Goal: Task Accomplishment & Management: Manage account settings

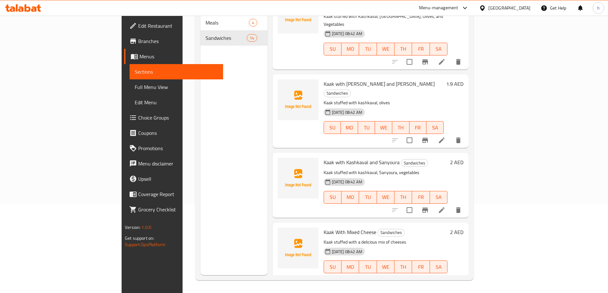
scroll to position [689, 0]
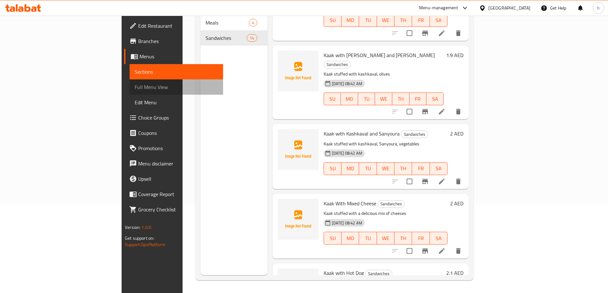
click at [135, 85] on span "Full Menu View" at bounding box center [176, 87] width 83 height 8
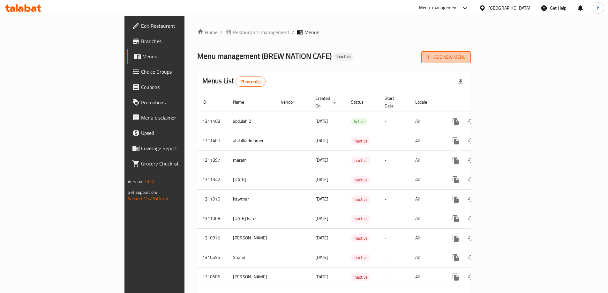
click at [466, 57] on span "Add New Menu" at bounding box center [445, 57] width 39 height 8
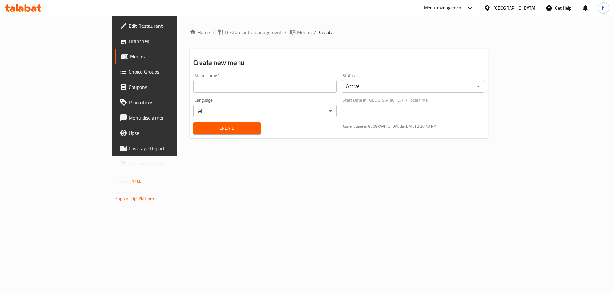
click at [225, 87] on input "text" at bounding box center [264, 86] width 143 height 13
type input "habiba2"
click at [199, 126] on span "Create" at bounding box center [227, 128] width 57 height 8
click at [130, 59] on span "Menus" at bounding box center [169, 57] width 79 height 8
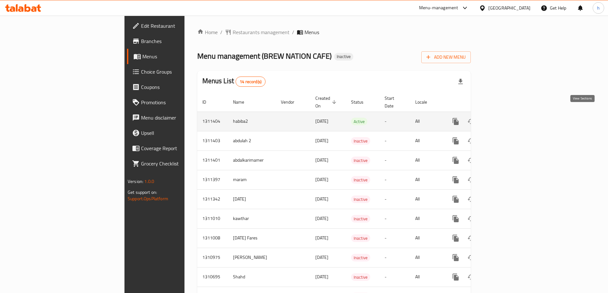
click at [506, 118] on icon "enhanced table" at bounding box center [502, 122] width 8 height 8
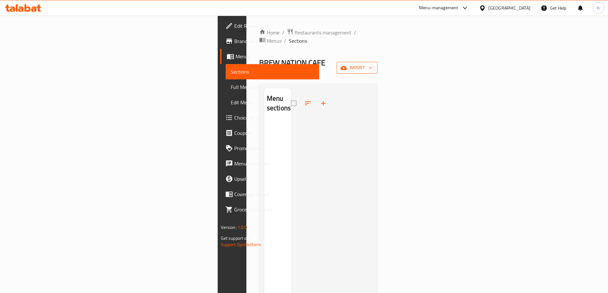
click at [372, 64] on span "import" at bounding box center [357, 68] width 31 height 8
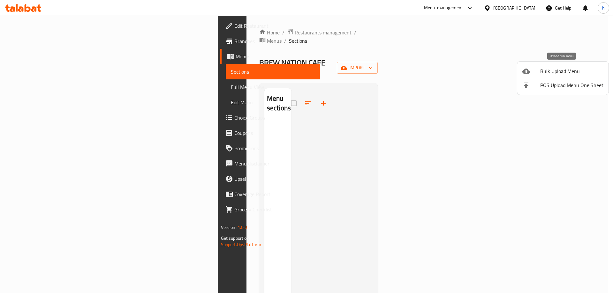
click at [551, 68] on span "Bulk Upload Menu" at bounding box center [571, 71] width 63 height 8
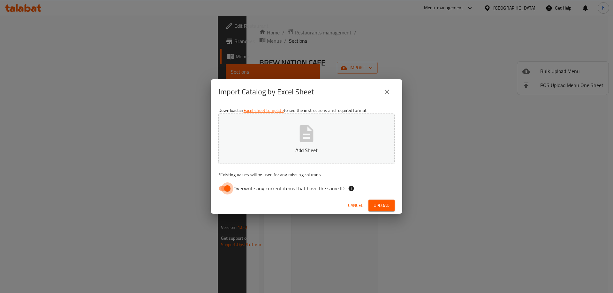
click at [228, 191] on input "Overwrite any current items that have the same ID." at bounding box center [227, 189] width 36 height 12
checkbox input "false"
click at [379, 207] on span "Upload" at bounding box center [381, 206] width 16 height 8
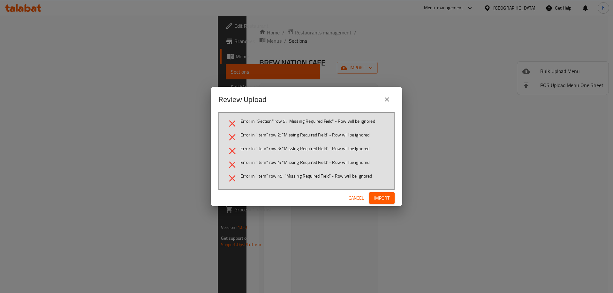
click at [381, 201] on span "Import" at bounding box center [381, 198] width 15 height 8
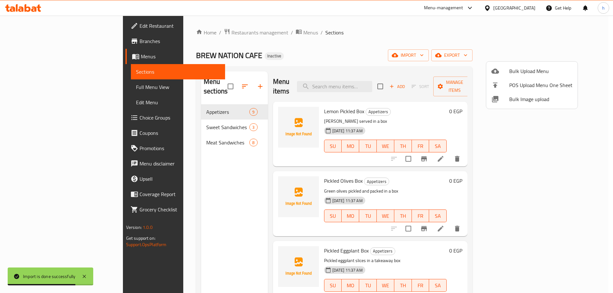
click at [455, 40] on div at bounding box center [306, 146] width 613 height 293
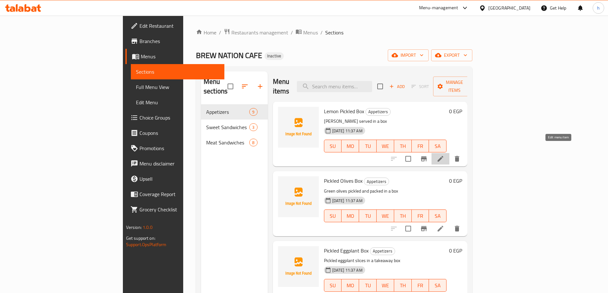
click at [443, 156] on icon at bounding box center [441, 159] width 6 height 6
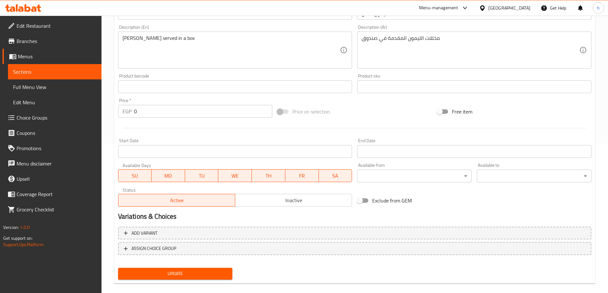
scroll to position [158, 0]
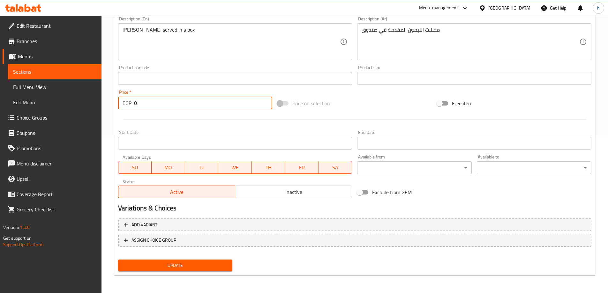
click at [158, 102] on input "0" at bounding box center [203, 103] width 139 height 13
type input "1"
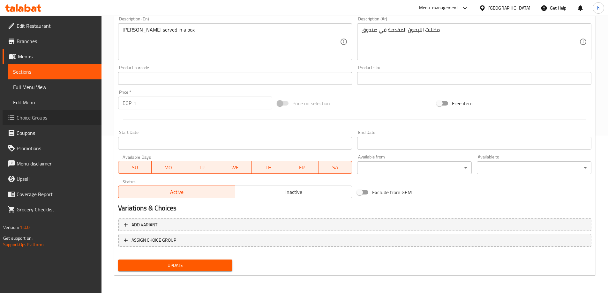
click at [35, 118] on span "Choice Groups" at bounding box center [57, 118] width 80 height 8
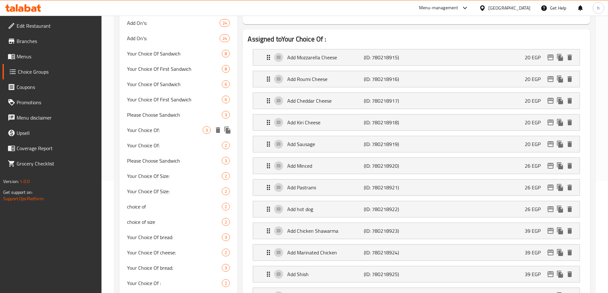
scroll to position [128, 0]
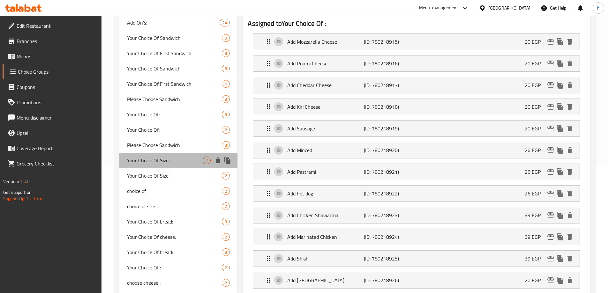
click at [157, 164] on span "Your Choice Of Size:" at bounding box center [165, 161] width 76 height 8
type input "Your Choice Of Size:"
type input "إختيارك من الحجم:"
type input "0"
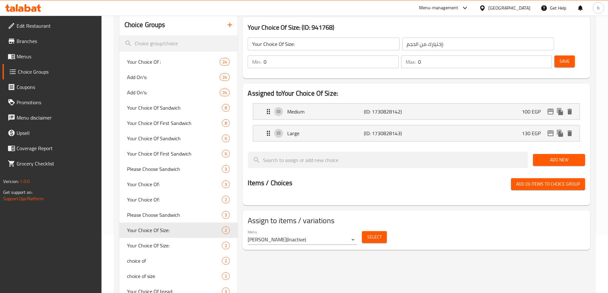
scroll to position [0, 0]
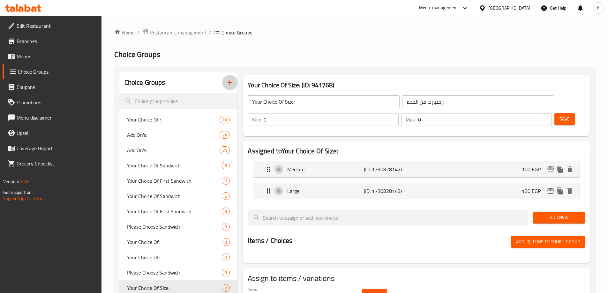
click at [229, 83] on icon "button" at bounding box center [230, 83] width 8 height 8
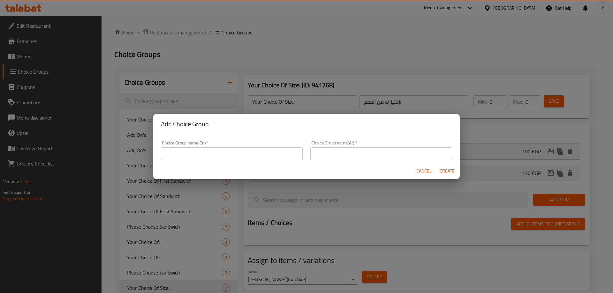
click at [237, 151] on input "text" at bounding box center [232, 153] width 142 height 13
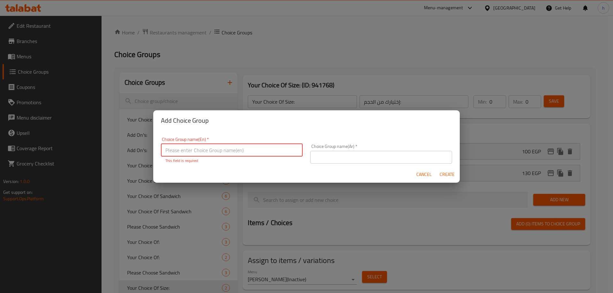
click at [214, 152] on input "text" at bounding box center [232, 150] width 142 height 13
paste input "Choose size"
type input "Choose size:"
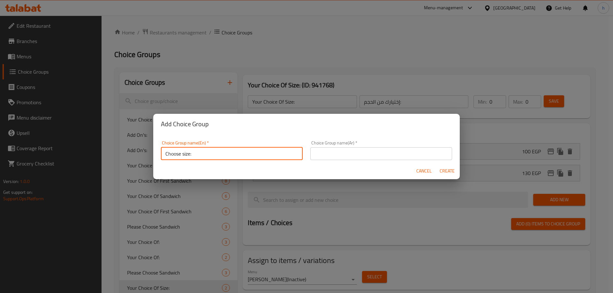
click at [349, 151] on input "text" at bounding box center [381, 153] width 142 height 13
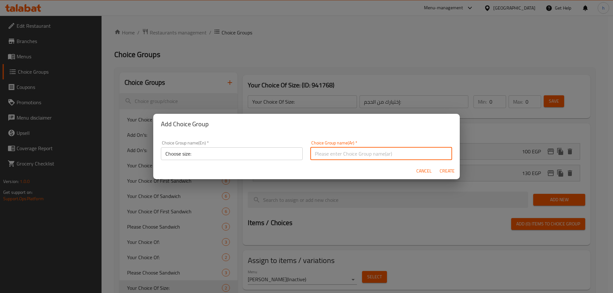
paste input "اختر الحجم"
click at [311, 153] on input "اختر الحجم" at bounding box center [381, 153] width 142 height 13
click at [346, 156] on input ":اختر الحجم" at bounding box center [381, 153] width 142 height 13
type input ":"
paste input "اختر الحجم"
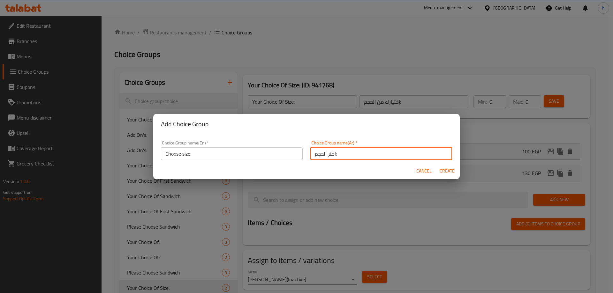
type input "اختر الحجم:"
click at [445, 171] on span "Create" at bounding box center [446, 171] width 15 height 8
type input "Choose size:"
type input "اختر الحجم:"
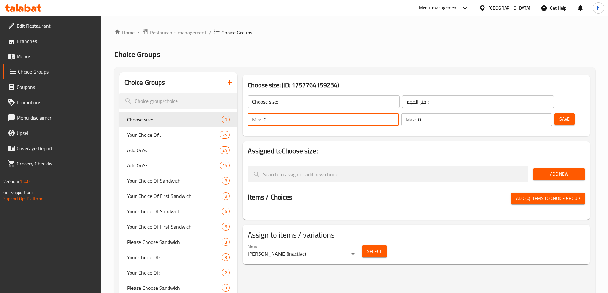
click at [398, 113] on input "0" at bounding box center [331, 119] width 135 height 13
type input "1"
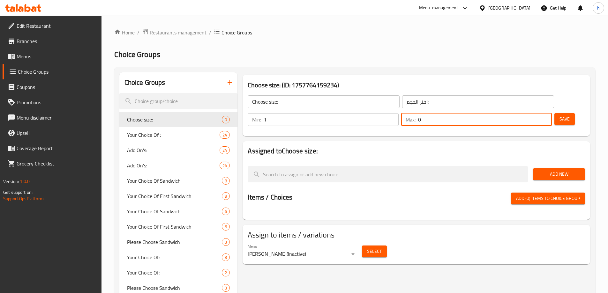
click at [529, 113] on input "0" at bounding box center [485, 119] width 134 height 13
type input "1"
click at [559, 115] on span "Save" at bounding box center [564, 119] width 10 height 8
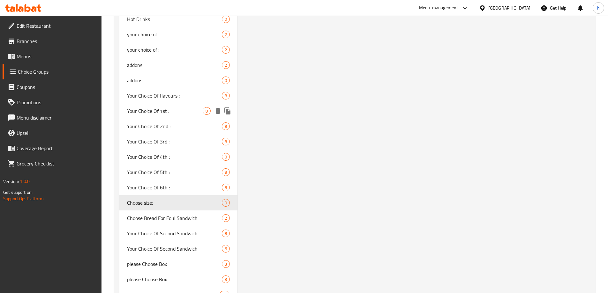
scroll to position [670, 0]
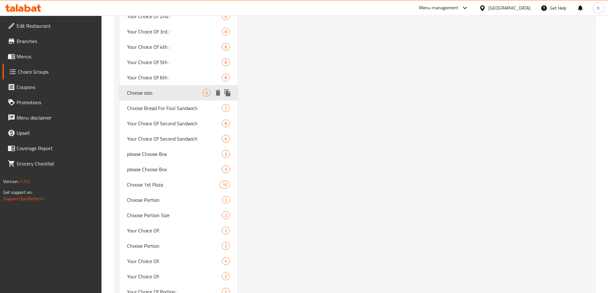
click at [177, 95] on span "Choose size:" at bounding box center [165, 93] width 76 height 8
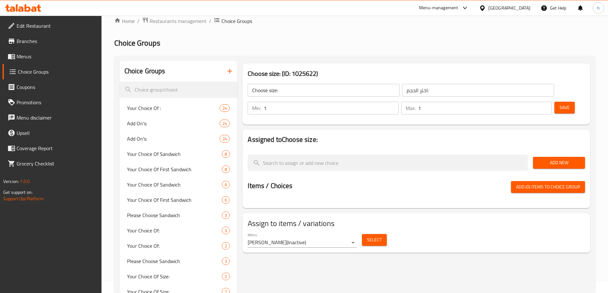
scroll to position [0, 0]
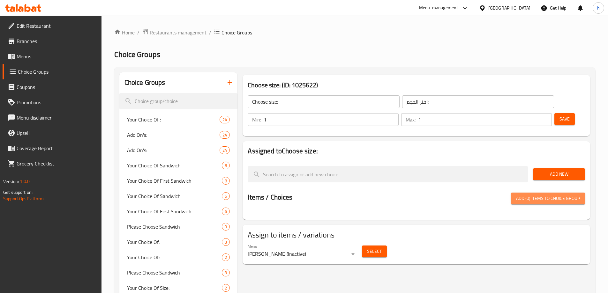
click at [531, 195] on span "Add (0) items to choice group" at bounding box center [548, 199] width 64 height 8
click at [547, 170] on span "Add New" at bounding box center [559, 174] width 42 height 8
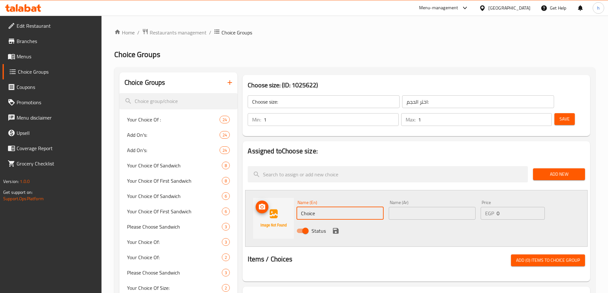
drag, startPoint x: 323, startPoint y: 197, endPoint x: 281, endPoint y: 195, distance: 42.5
click at [283, 194] on div "Name (En) Choice Name (En) Name (Ar) Name (Ar) Price EGP 0 Price Status" at bounding box center [416, 218] width 342 height 57
click at [586, 109] on div "Choose size: ​ اختر الحجم: ​ Min: 1 ​ Max: 1 ​ Save" at bounding box center [416, 111] width 342 height 46
click at [17, 57] on span "Menus" at bounding box center [57, 57] width 80 height 8
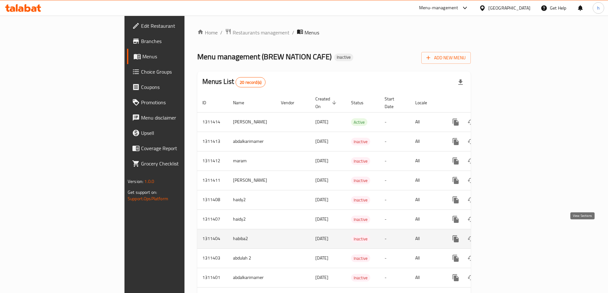
click at [506, 235] on icon "enhanced table" at bounding box center [502, 239] width 8 height 8
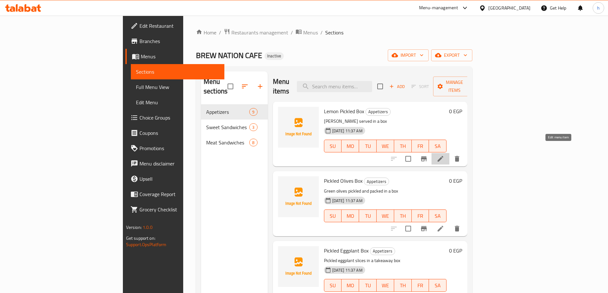
click at [443, 156] on icon at bounding box center [441, 159] width 6 height 6
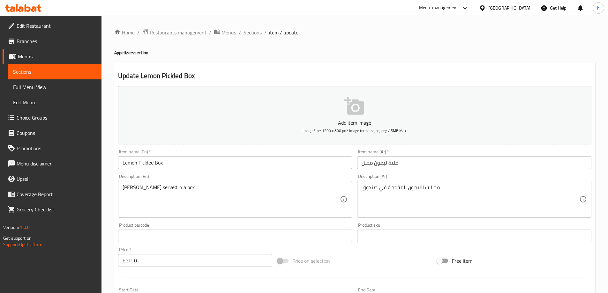
click at [47, 56] on span "Menus" at bounding box center [57, 57] width 79 height 8
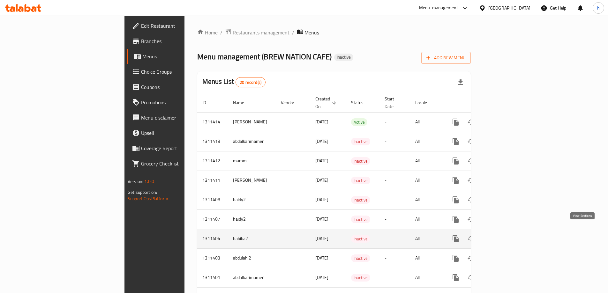
click at [506, 235] on icon "enhanced table" at bounding box center [502, 239] width 8 height 8
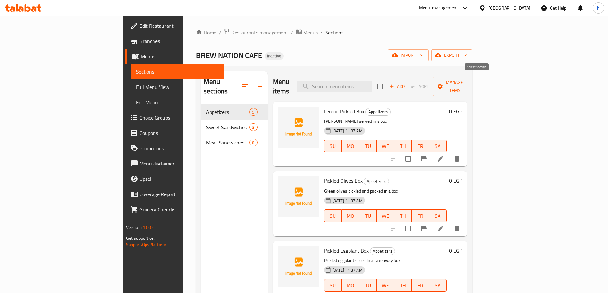
click at [387, 83] on input "checkbox" at bounding box center [379, 86] width 13 height 13
checkbox input "true"
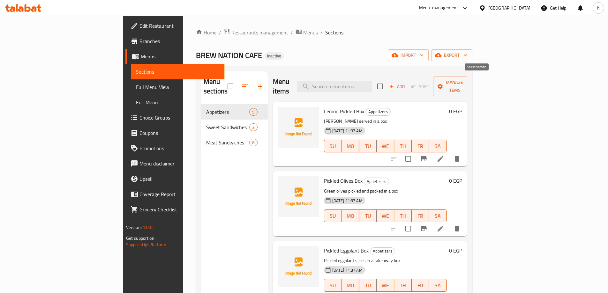
checkbox input "true"
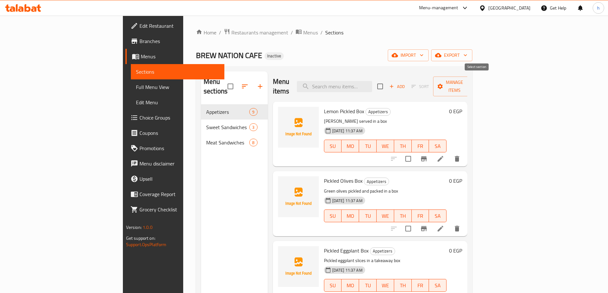
checkbox input "true"
click at [387, 82] on input "checkbox" at bounding box center [379, 86] width 13 height 13
checkbox input "false"
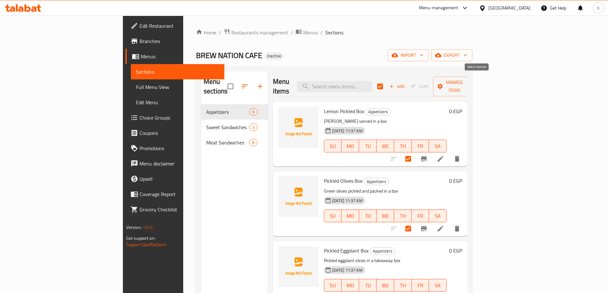
checkbox input "false"
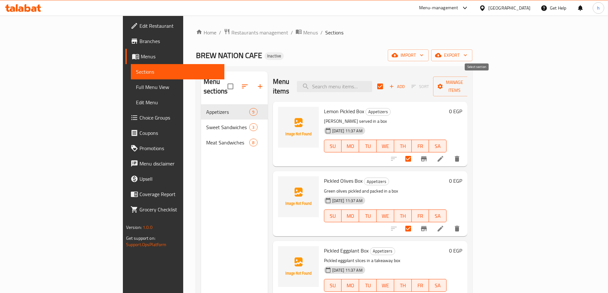
checkbox input "false"
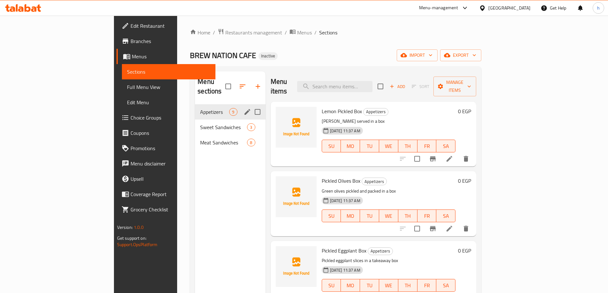
click at [251, 105] on input "Menu sections" at bounding box center [257, 111] width 13 height 13
checkbox input "true"
click at [235, 83] on icon "button" at bounding box center [239, 87] width 8 height 8
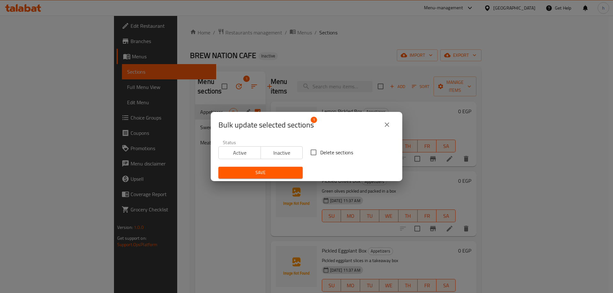
click at [312, 153] on input "Delete sections" at bounding box center [313, 152] width 13 height 13
checkbox input "true"
click at [290, 171] on span "Save" at bounding box center [260, 173] width 74 height 8
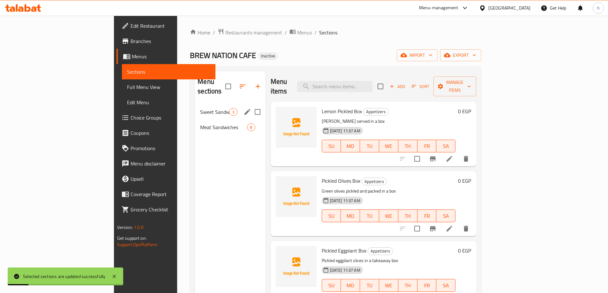
click at [251, 105] on input "Menu sections" at bounding box center [257, 111] width 13 height 13
checkbox input "true"
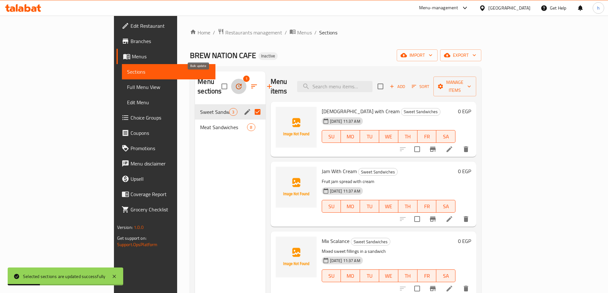
click at [235, 83] on icon "button" at bounding box center [239, 87] width 8 height 8
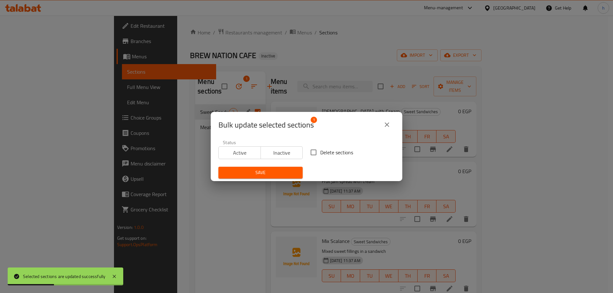
click at [310, 154] on input "Delete sections" at bounding box center [313, 152] width 13 height 13
checkbox input "true"
click at [284, 171] on span "Save" at bounding box center [260, 173] width 74 height 8
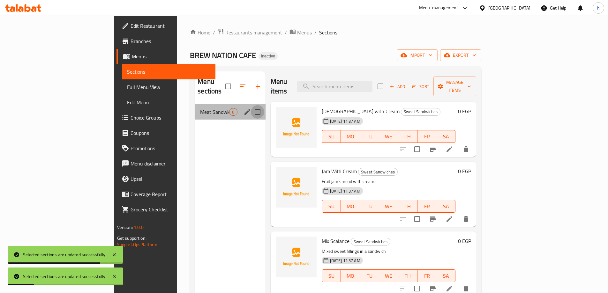
click at [251, 105] on input "Menu sections" at bounding box center [257, 111] width 13 height 13
checkbox input "true"
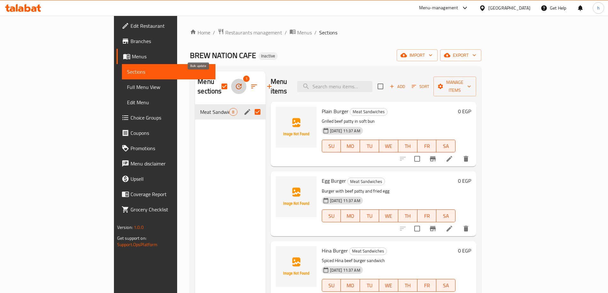
click at [235, 83] on icon "button" at bounding box center [239, 87] width 8 height 8
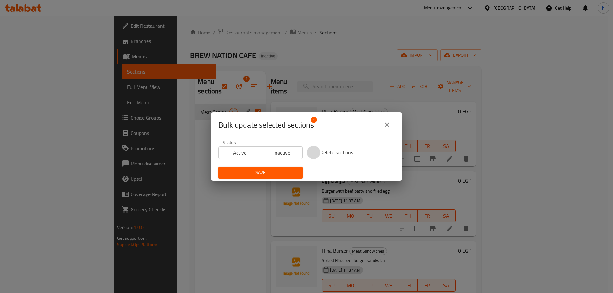
click at [313, 152] on input "Delete sections" at bounding box center [313, 152] width 13 height 13
checkbox input "true"
click at [266, 170] on span "Save" at bounding box center [260, 173] width 74 height 8
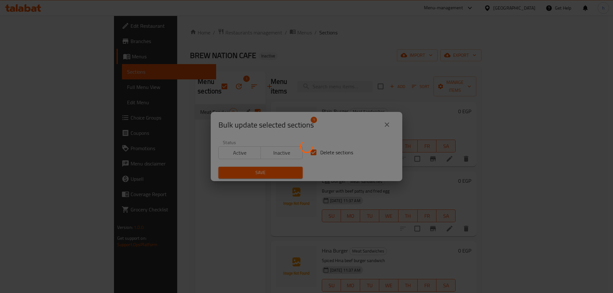
checkbox input "false"
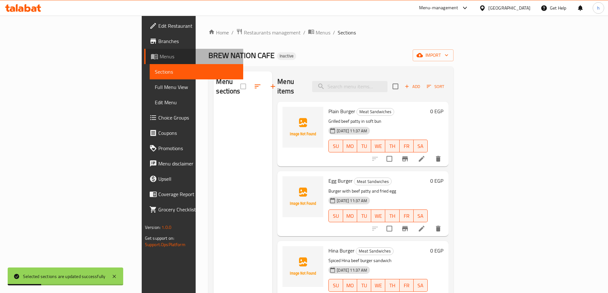
click at [160, 58] on span "Menus" at bounding box center [199, 57] width 79 height 8
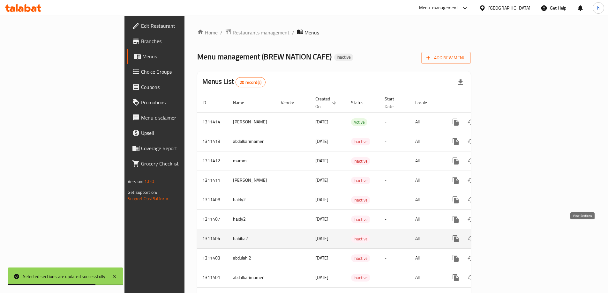
click at [506, 235] on icon "enhanced table" at bounding box center [502, 239] width 8 height 8
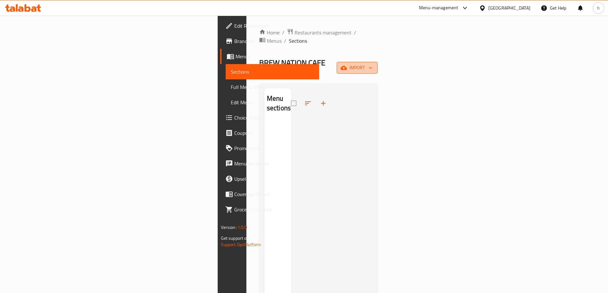
click at [347, 65] on icon "button" at bounding box center [344, 68] width 6 height 6
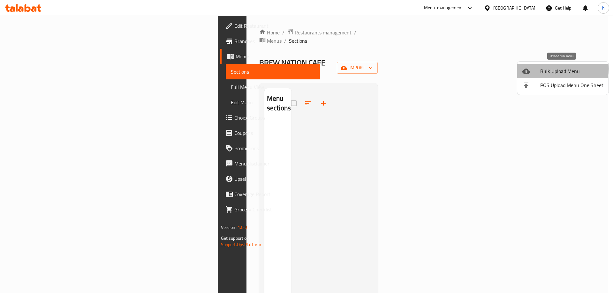
click at [544, 69] on span "Bulk Upload Menu" at bounding box center [571, 71] width 63 height 8
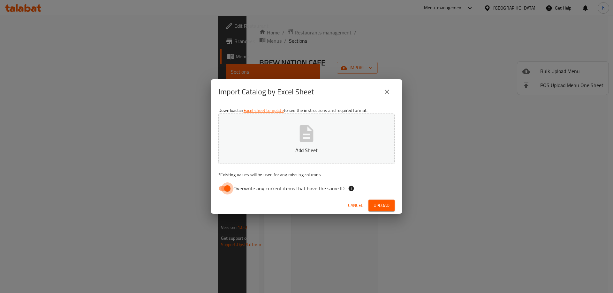
click at [225, 189] on input "Overwrite any current items that have the same ID." at bounding box center [227, 189] width 36 height 12
checkbox input "false"
click at [385, 206] on span "Upload" at bounding box center [381, 206] width 16 height 8
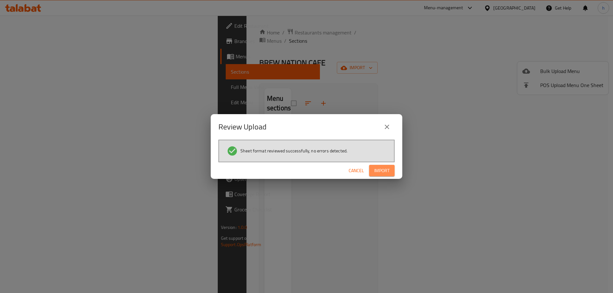
click at [381, 168] on span "Import" at bounding box center [381, 171] width 15 height 8
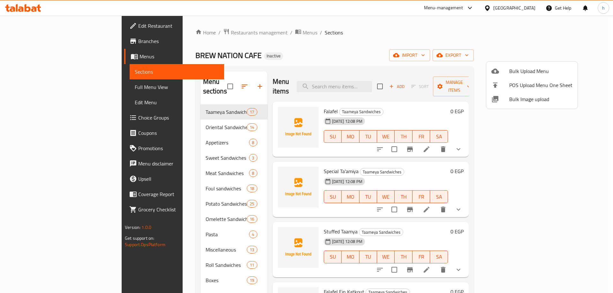
click at [195, 102] on div at bounding box center [306, 146] width 613 height 293
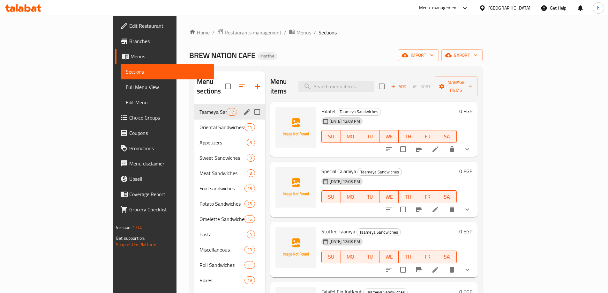
click at [251, 105] on input "Menu sections" at bounding box center [257, 111] width 13 height 13
checkbox input "true"
click at [235, 84] on icon "button" at bounding box center [238, 87] width 6 height 6
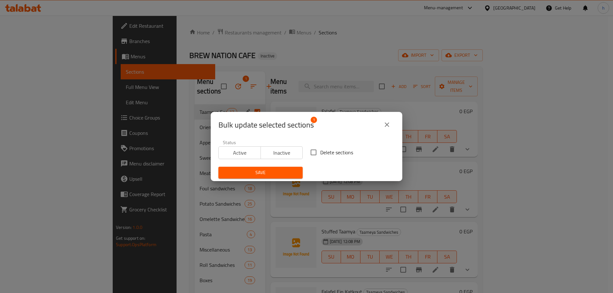
click at [311, 152] on input "Delete sections" at bounding box center [313, 152] width 13 height 13
checkbox input "true"
click at [270, 171] on span "Save" at bounding box center [260, 173] width 74 height 8
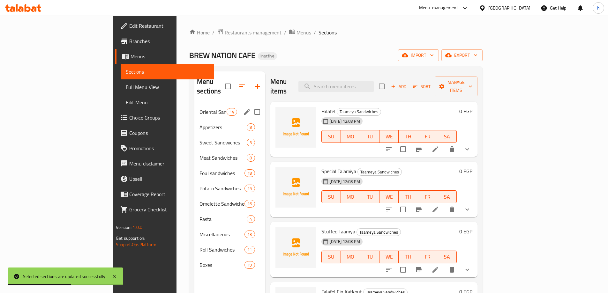
click at [251, 105] on input "Menu sections" at bounding box center [257, 111] width 13 height 13
checkbox input "true"
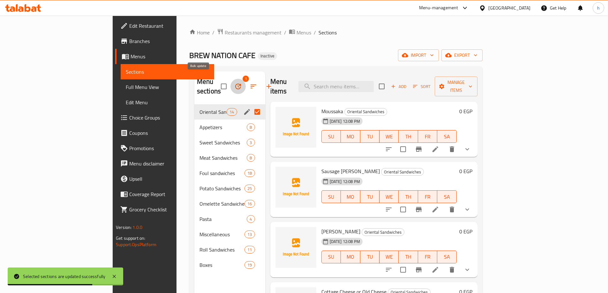
click at [234, 83] on icon "button" at bounding box center [238, 87] width 8 height 8
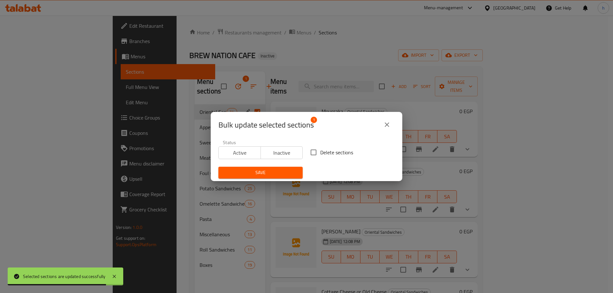
click at [311, 152] on input "Delete sections" at bounding box center [313, 152] width 13 height 13
checkbox input "true"
click at [272, 173] on span "Save" at bounding box center [260, 173] width 74 height 8
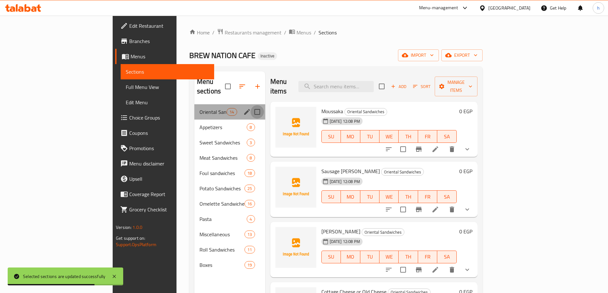
click at [251, 105] on input "Menu sections" at bounding box center [257, 111] width 13 height 13
checkbox input "true"
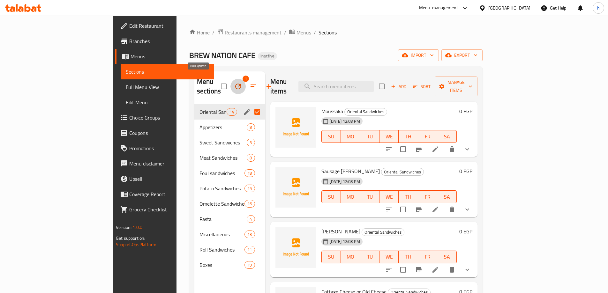
click at [234, 83] on icon "button" at bounding box center [238, 87] width 8 height 8
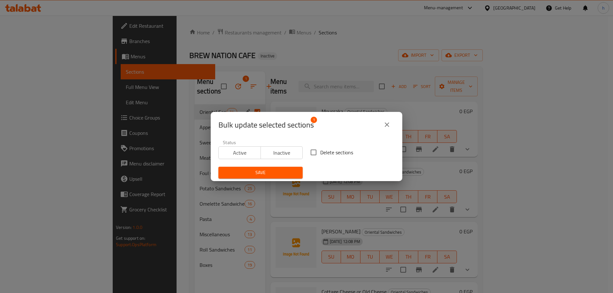
click at [313, 154] on input "Delete sections" at bounding box center [313, 152] width 13 height 13
checkbox input "true"
click at [285, 171] on span "Save" at bounding box center [260, 173] width 74 height 8
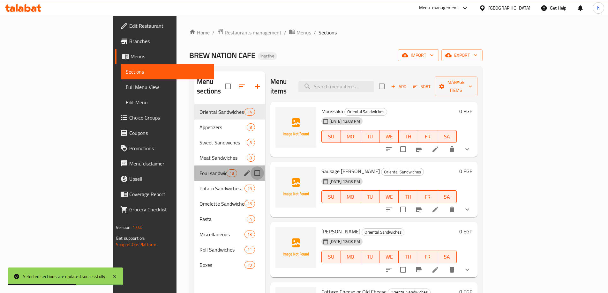
click at [251, 167] on input "Menu sections" at bounding box center [257, 173] width 13 height 13
checkbox input "true"
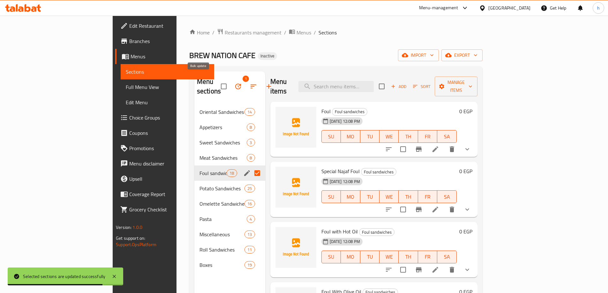
click at [234, 83] on icon "button" at bounding box center [238, 87] width 8 height 8
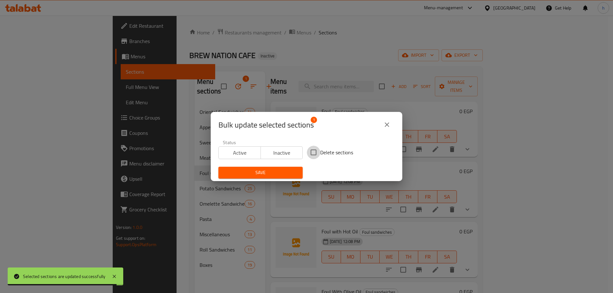
click at [311, 152] on input "Delete sections" at bounding box center [313, 152] width 13 height 13
checkbox input "true"
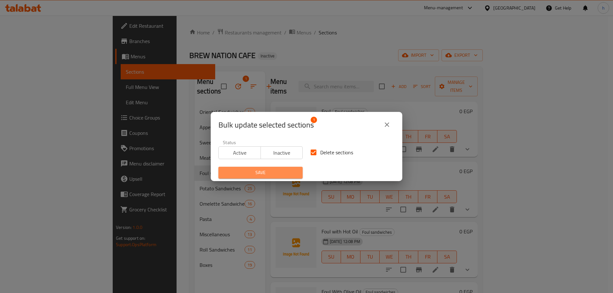
click at [278, 174] on span "Save" at bounding box center [260, 173] width 74 height 8
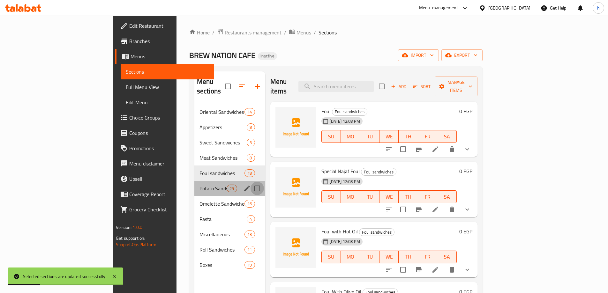
click at [251, 182] on input "Menu sections" at bounding box center [257, 188] width 13 height 13
checkbox input "true"
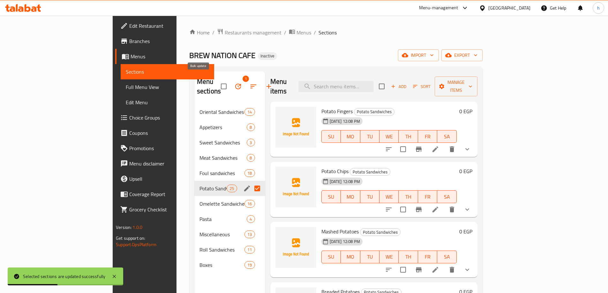
click at [234, 83] on icon "button" at bounding box center [238, 87] width 8 height 8
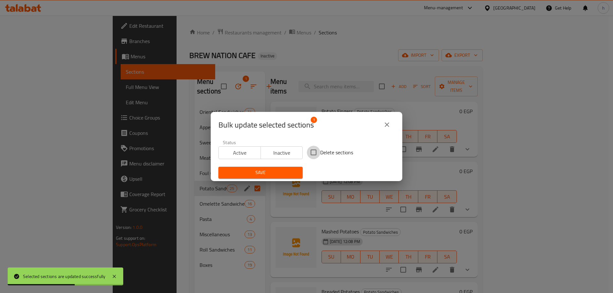
click at [309, 152] on input "Delete sections" at bounding box center [313, 152] width 13 height 13
checkbox input "true"
click at [274, 176] on span "Save" at bounding box center [260, 173] width 74 height 8
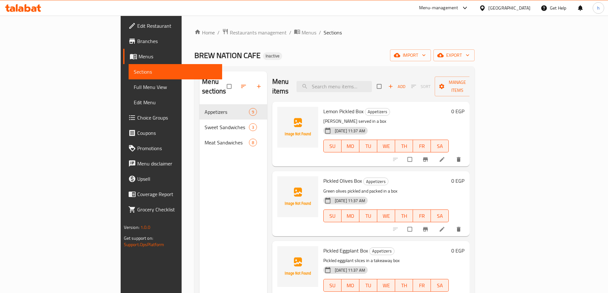
click at [134, 87] on span "Full Menu View" at bounding box center [175, 87] width 83 height 8
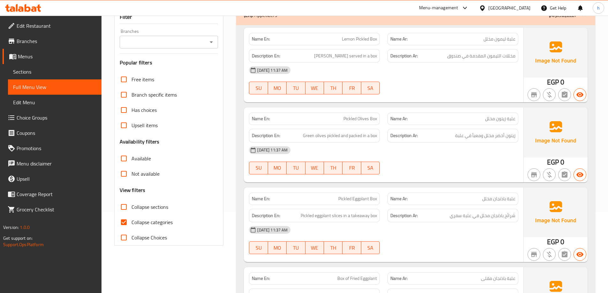
scroll to position [96, 0]
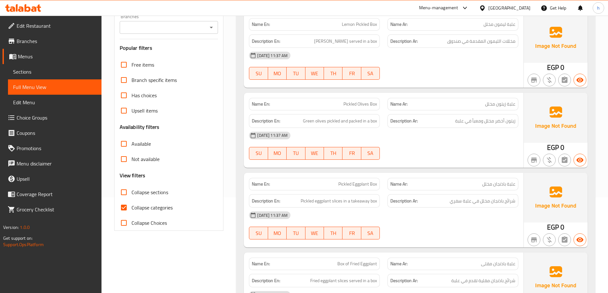
click at [139, 210] on span "Collapse categories" at bounding box center [151, 208] width 41 height 8
click at [131, 210] on input "Collapse categories" at bounding box center [123, 207] width 15 height 15
checkbox input "false"
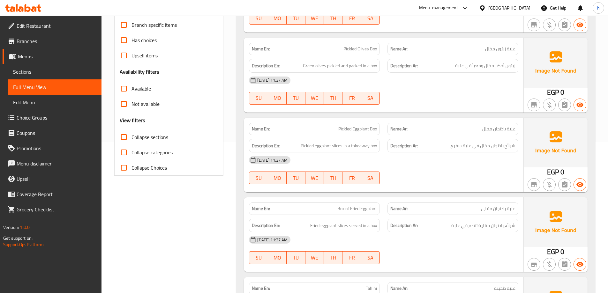
scroll to position [0, 0]
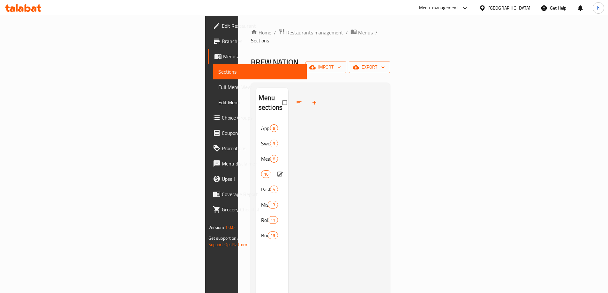
click at [274, 168] on input "Menu sections" at bounding box center [280, 174] width 13 height 12
checkbox input "true"
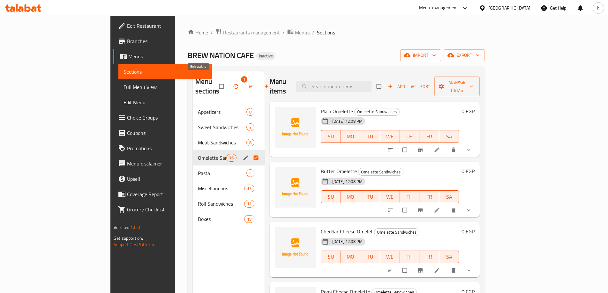
click at [233, 83] on icon "button" at bounding box center [236, 86] width 6 height 6
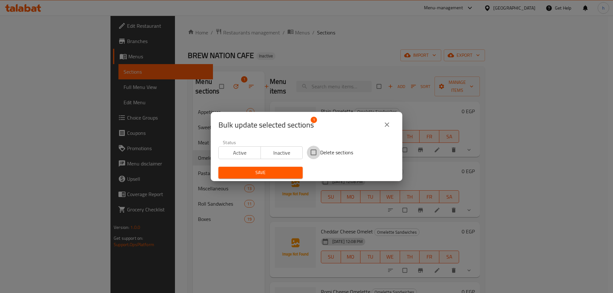
click at [313, 153] on input "Delete sections" at bounding box center [313, 152] width 13 height 13
checkbox input "true"
click at [284, 170] on span "Save" at bounding box center [260, 173] width 74 height 8
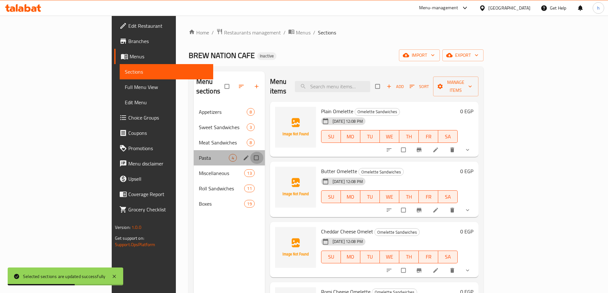
click at [250, 152] on input "Menu sections" at bounding box center [256, 158] width 13 height 12
checkbox input "true"
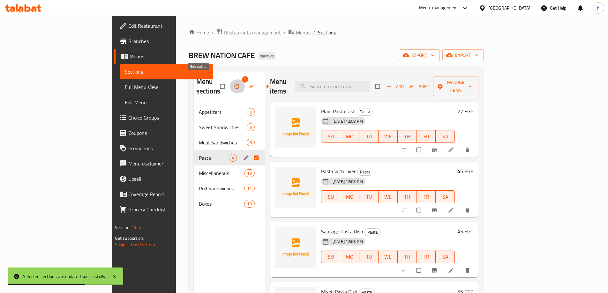
click at [234, 84] on icon "button" at bounding box center [236, 86] width 5 height 5
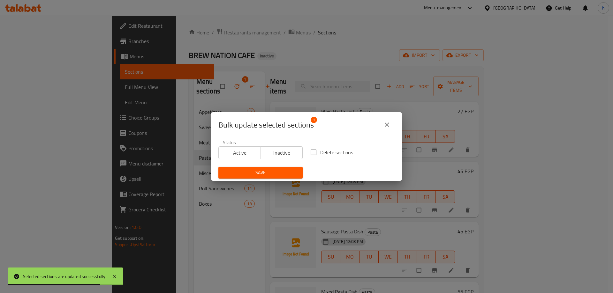
click at [310, 152] on input "Delete sections" at bounding box center [313, 152] width 13 height 13
checkbox input "true"
click at [274, 174] on span "Save" at bounding box center [260, 173] width 74 height 8
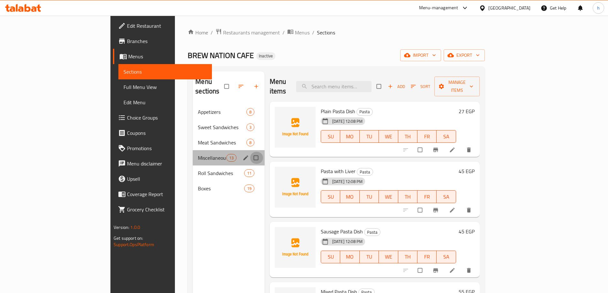
click at [250, 152] on input "Menu sections" at bounding box center [256, 158] width 13 height 12
checkbox input "true"
click at [233, 83] on icon "button" at bounding box center [236, 86] width 6 height 6
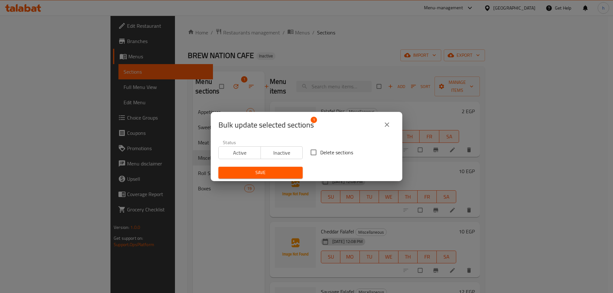
click at [313, 151] on input "Delete sections" at bounding box center [313, 152] width 13 height 13
checkbox input "true"
click at [270, 172] on span "Save" at bounding box center [260, 173] width 74 height 8
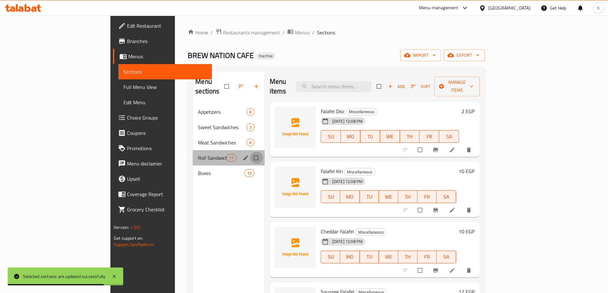
click at [250, 152] on input "Menu sections" at bounding box center [256, 158] width 13 height 12
checkbox input "true"
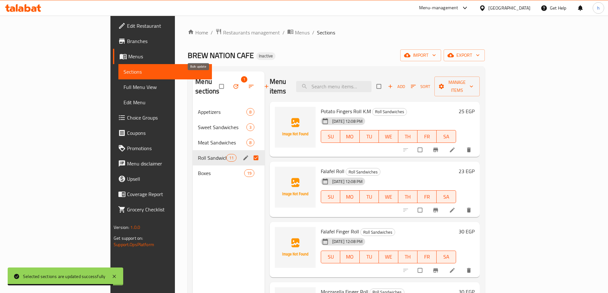
click at [233, 83] on icon "button" at bounding box center [236, 86] width 6 height 6
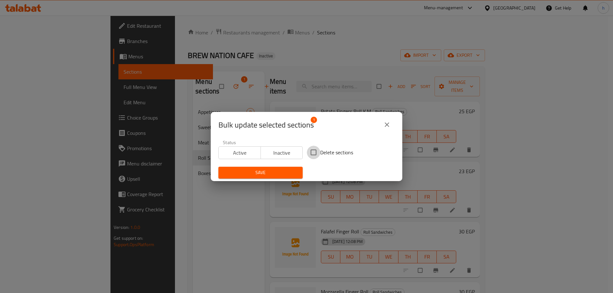
click at [311, 149] on input "Delete sections" at bounding box center [313, 152] width 13 height 13
checkbox input "true"
click at [272, 175] on span "Save" at bounding box center [260, 173] width 74 height 8
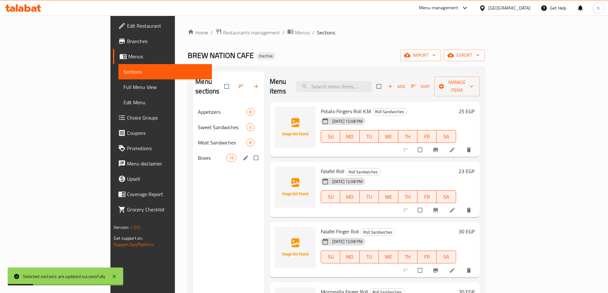
click at [250, 152] on input "Menu sections" at bounding box center [256, 158] width 13 height 12
checkbox input "true"
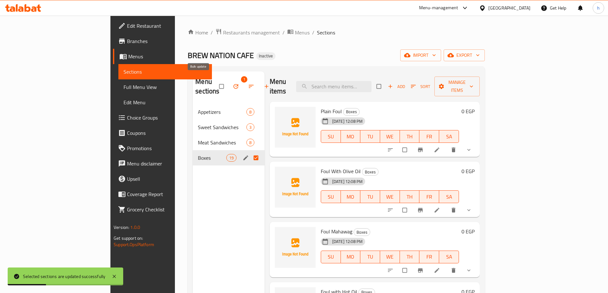
click at [233, 83] on icon "button" at bounding box center [236, 86] width 6 height 6
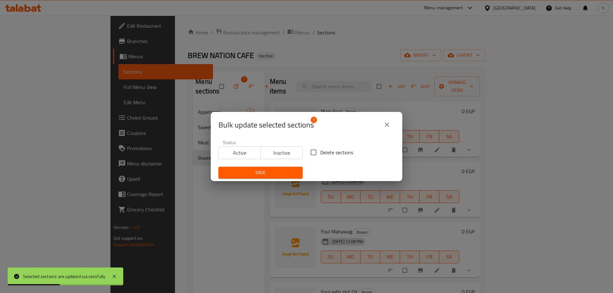
click at [312, 153] on input "Delete sections" at bounding box center [313, 152] width 13 height 13
checkbox input "true"
click at [275, 172] on span "Save" at bounding box center [260, 173] width 74 height 8
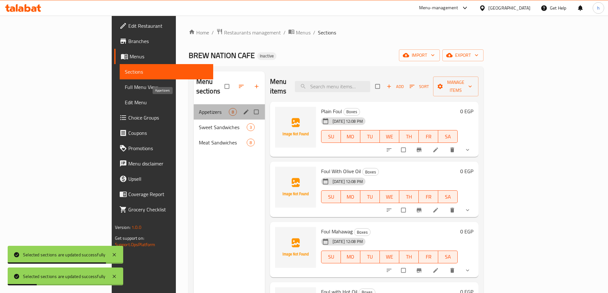
click at [199, 108] on span "Appetizers" at bounding box center [214, 112] width 30 height 8
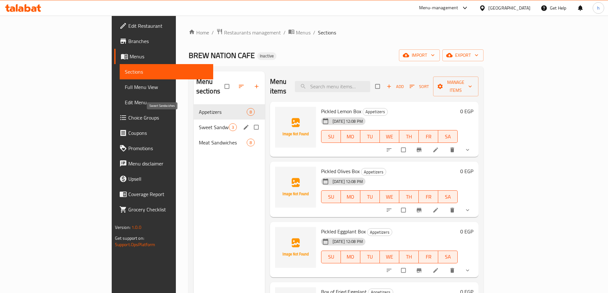
click at [199, 124] on span "Sweet Sandwiches" at bounding box center [214, 128] width 30 height 8
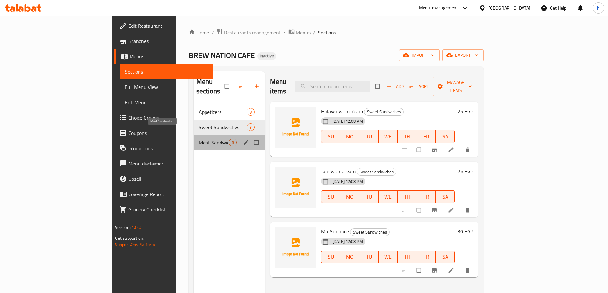
click at [199, 139] on span "Meat Sandwiches" at bounding box center [214, 143] width 30 height 8
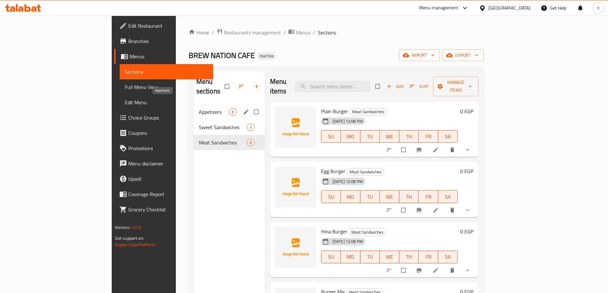
click at [199, 108] on span "Appetizers" at bounding box center [214, 112] width 30 height 8
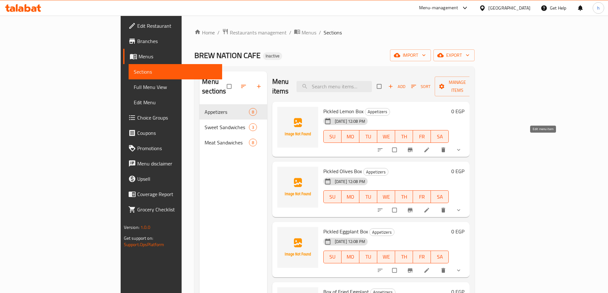
click at [430, 147] on icon at bounding box center [427, 150] width 6 height 6
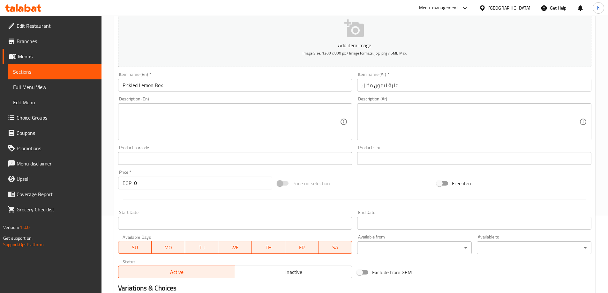
scroll to position [96, 0]
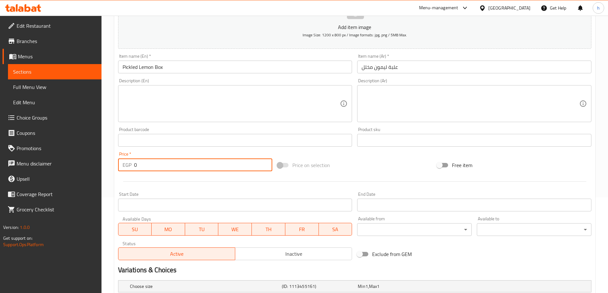
click at [154, 164] on input "0" at bounding box center [203, 165] width 139 height 13
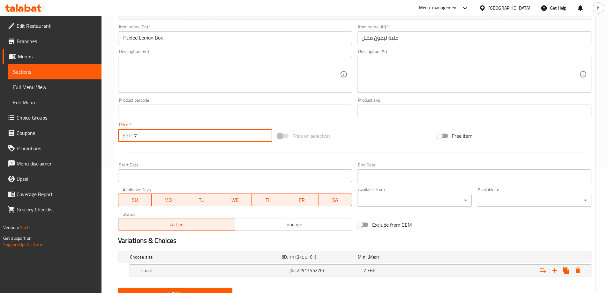
scroll to position [154, 0]
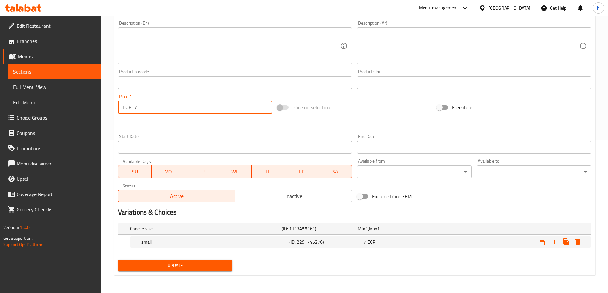
type input "7"
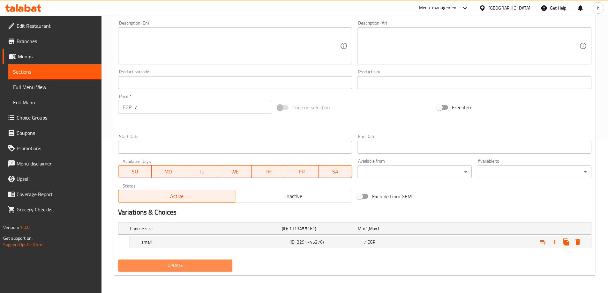
click at [166, 267] on span "Update" at bounding box center [175, 266] width 104 height 8
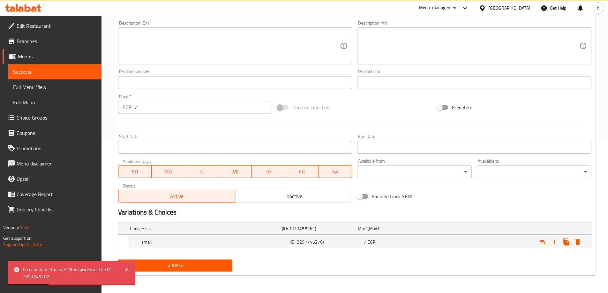
click at [37, 70] on span "Sections" at bounding box center [54, 72] width 83 height 8
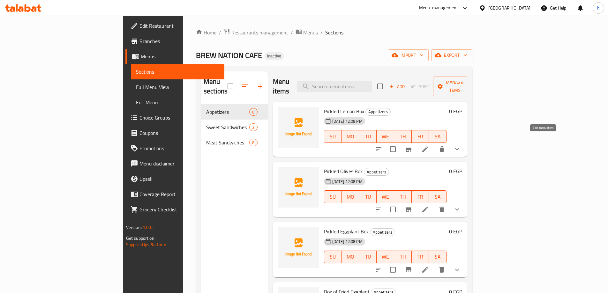
click at [429, 146] on icon at bounding box center [425, 150] width 8 height 8
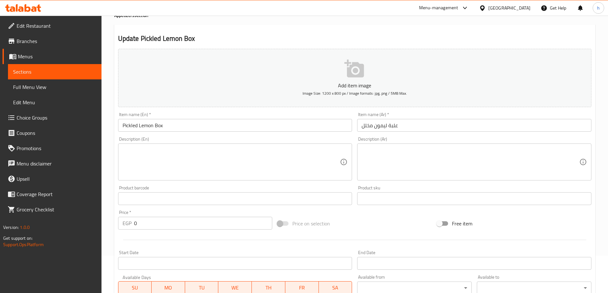
scroll to position [122, 0]
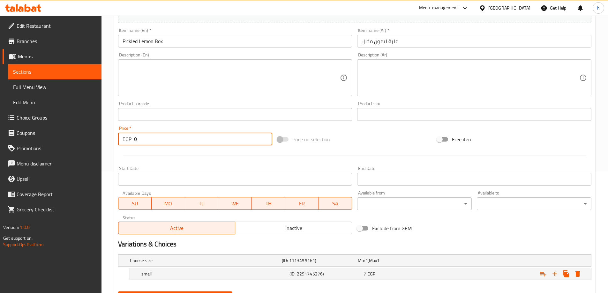
click at [135, 139] on input "0" at bounding box center [203, 139] width 139 height 13
type input "7"
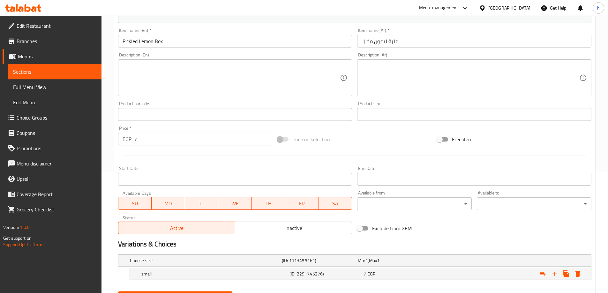
click at [281, 138] on span at bounding box center [283, 139] width 11 height 4
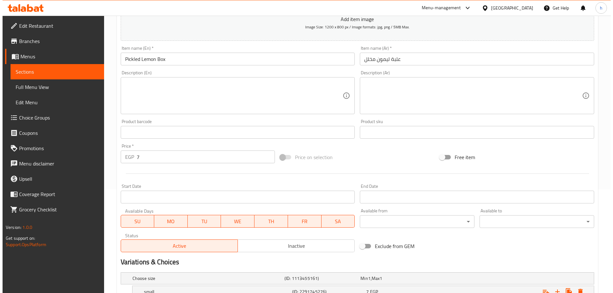
scroll to position [154, 0]
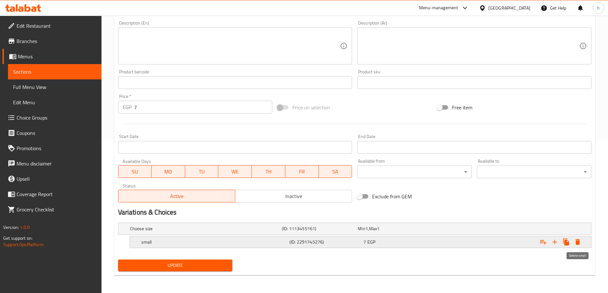
click at [579, 243] on icon "Expand" at bounding box center [577, 242] width 4 height 6
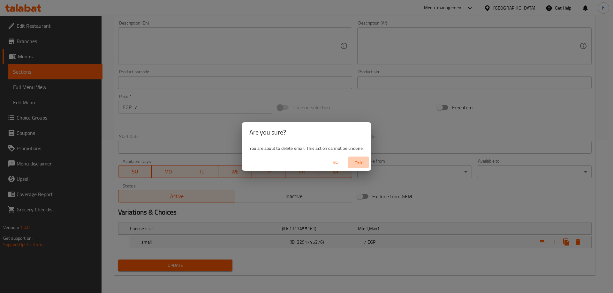
click at [358, 162] on span "Yes" at bounding box center [358, 163] width 15 height 8
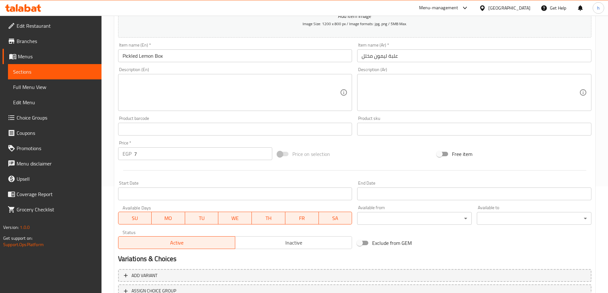
scroll to position [0, 0]
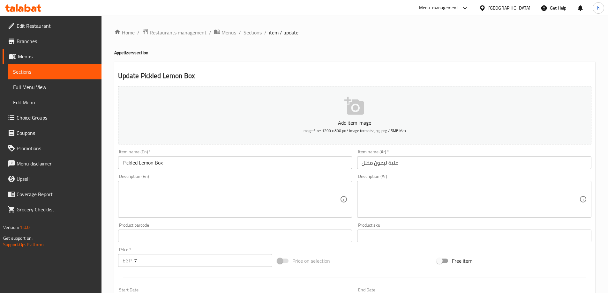
click at [191, 163] on input "Pickled Lemon Box" at bounding box center [235, 162] width 234 height 13
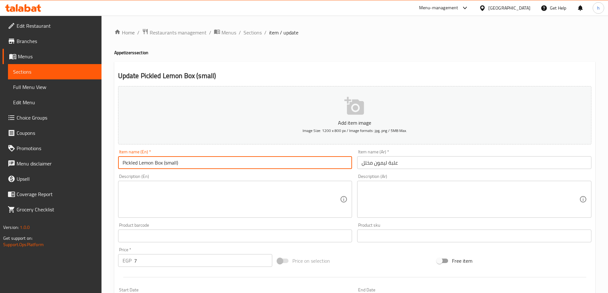
type input "Pickled Lemon Box (small)"
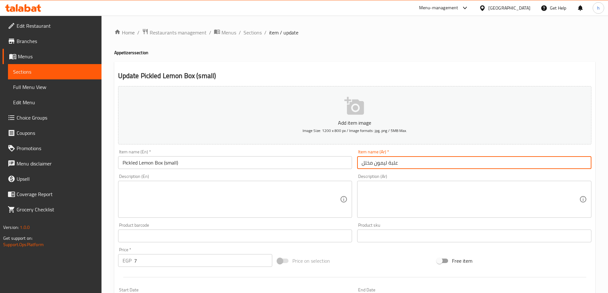
click at [361, 163] on input "علبة ليمون مخلل" at bounding box center [474, 162] width 234 height 13
click at [360, 162] on input "علبة ليمون مخلل" at bounding box center [474, 162] width 234 height 13
type input "علبة ليمون مخلل"
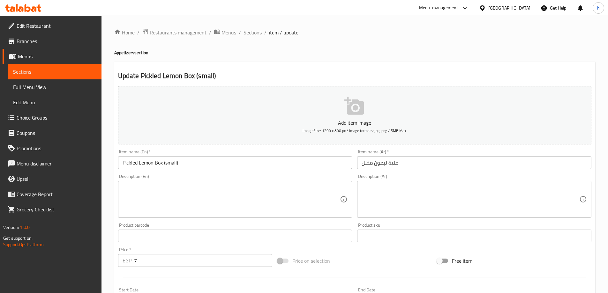
click at [149, 181] on div "Description (En)" at bounding box center [235, 199] width 234 height 37
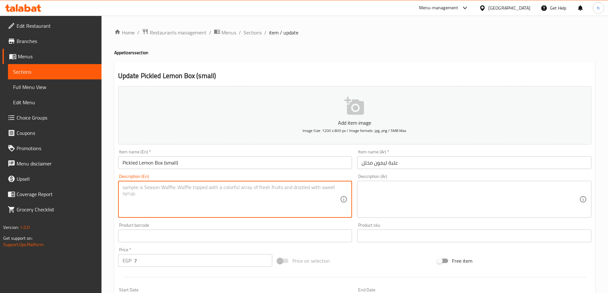
click at [150, 192] on textarea at bounding box center [232, 199] width 218 height 30
paste textarea "Falafel omelet in sandwich bread"
type textarea "Falafel omelet in sandwich bread"
drag, startPoint x: 198, startPoint y: 187, endPoint x: 84, endPoint y: 187, distance: 114.3
click at [84, 187] on div "Edit Restaurant Branches Menus Sections Full Menu View Edit Menu Choice Groups …" at bounding box center [304, 233] width 608 height 435
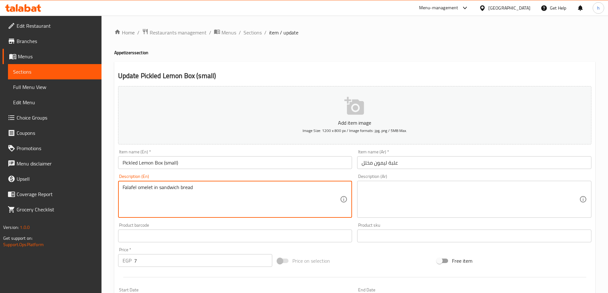
drag, startPoint x: 135, startPoint y: 191, endPoint x: 135, endPoint y: 207, distance: 16.6
click at [135, 207] on textarea "Falafel omelet in sandwich bread" at bounding box center [232, 199] width 218 height 30
drag, startPoint x: 194, startPoint y: 188, endPoint x: 64, endPoint y: 186, distance: 129.9
click at [64, 186] on div "Edit Restaurant Branches Menus Sections Full Menu View Edit Menu Choice Groups …" at bounding box center [304, 233] width 608 height 435
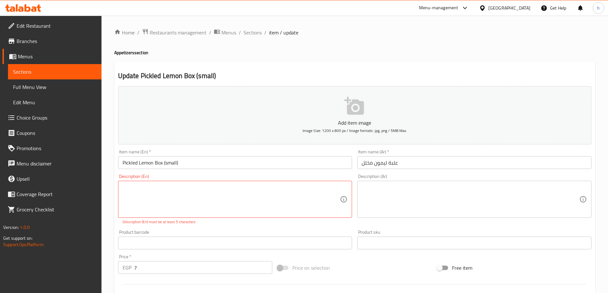
click at [195, 184] on textarea at bounding box center [232, 199] width 218 height 30
paste textarea "[PERSON_NAME] served in a box"
click at [194, 201] on textarea "[PERSON_NAME] served in a box" at bounding box center [232, 199] width 218 height 30
type textarea "[PERSON_NAME] served in a box"
click at [266, 269] on input "6" at bounding box center [203, 267] width 139 height 13
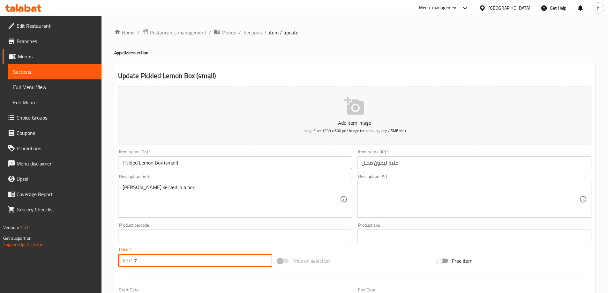
type input "7"
click at [264, 258] on input "7" at bounding box center [203, 260] width 139 height 13
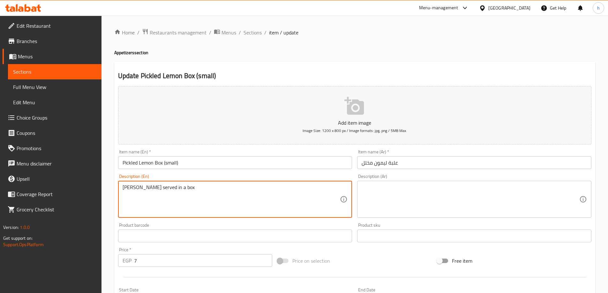
drag, startPoint x: 192, startPoint y: 188, endPoint x: 86, endPoint y: 187, distance: 105.3
click at [86, 187] on div "Edit Restaurant Branches Menus Sections Full Menu View Edit Menu Choice Groups …" at bounding box center [304, 233] width 608 height 435
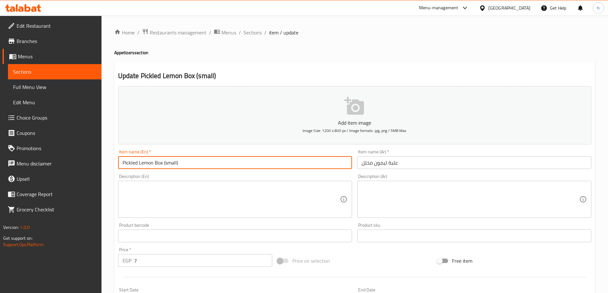
drag, startPoint x: 122, startPoint y: 162, endPoint x: 163, endPoint y: 165, distance: 40.9
click at [163, 165] on input "Pickled Lemon Box (small)" at bounding box center [235, 162] width 234 height 13
paste input "[PERSON_NAME] served in a b"
drag, startPoint x: 122, startPoint y: 163, endPoint x: 185, endPoint y: 165, distance: 62.9
click at [185, 165] on input "Lemon pickles served in a box (small)" at bounding box center [235, 162] width 234 height 13
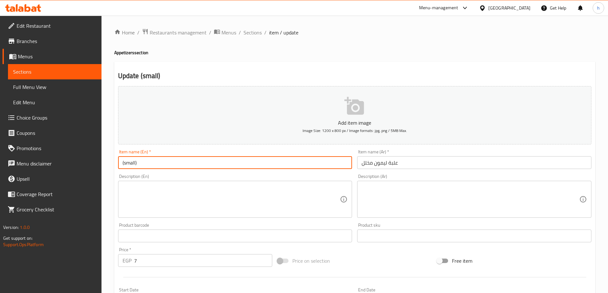
paste input "Lemon Pickled Box"
type input "Lemon Pickled Box (small)"
drag, startPoint x: 121, startPoint y: 162, endPoint x: 163, endPoint y: 163, distance: 42.5
click at [163, 163] on input "Lemon Pickled Box (small)" at bounding box center [235, 162] width 234 height 13
click at [214, 196] on textarea at bounding box center [232, 199] width 218 height 30
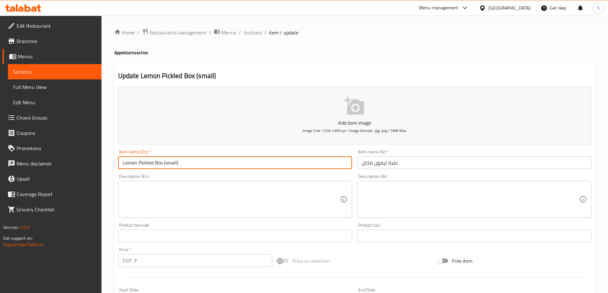
drag, startPoint x: 122, startPoint y: 163, endPoint x: 162, endPoint y: 168, distance: 41.2
click at [162, 168] on input "Lemon Pickled Box (small)" at bounding box center [235, 162] width 234 height 13
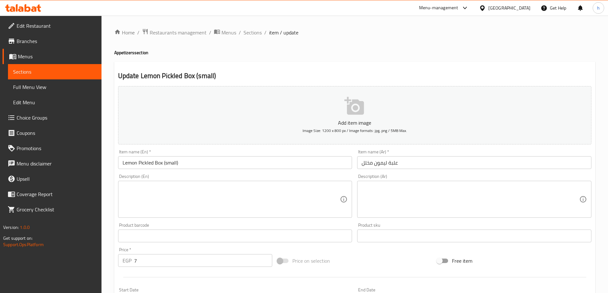
click at [133, 164] on input "Lemon Pickled Box (small)" at bounding box center [235, 162] width 234 height 13
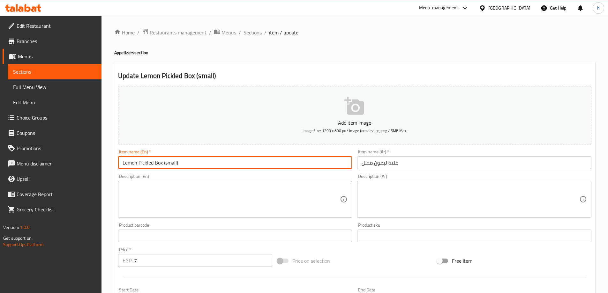
click at [128, 164] on input "Lemon Pickled Box (small)" at bounding box center [235, 162] width 234 height 13
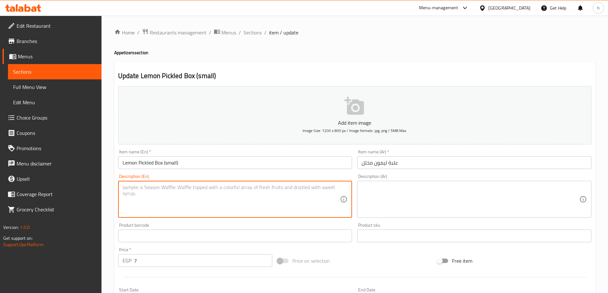
click at [198, 199] on textarea at bounding box center [232, 199] width 218 height 30
click at [363, 161] on input "علبة ليمون مخلل" at bounding box center [474, 162] width 234 height 13
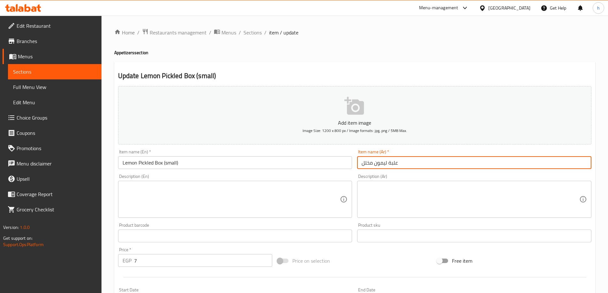
click at [409, 157] on input "علبة ليمون مخلل" at bounding box center [474, 162] width 234 height 13
click at [376, 163] on input "علبة ليمون مخلل(صغير(" at bounding box center [474, 162] width 234 height 13
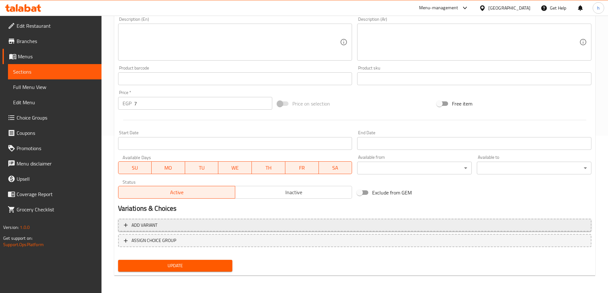
scroll to position [158, 0]
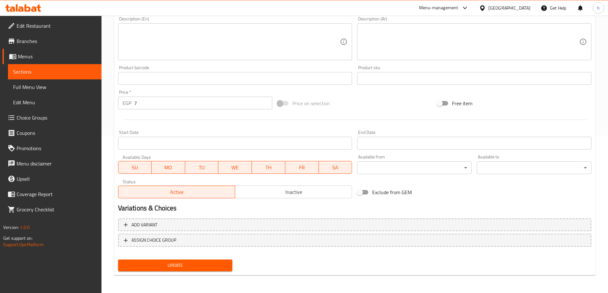
type input "علبة ليمون مخلل (صغير("
click at [176, 266] on span "Update" at bounding box center [175, 266] width 104 height 8
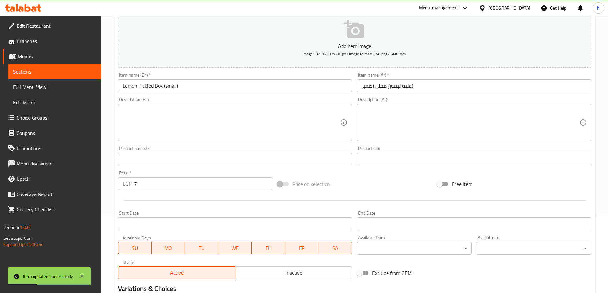
scroll to position [94, 0]
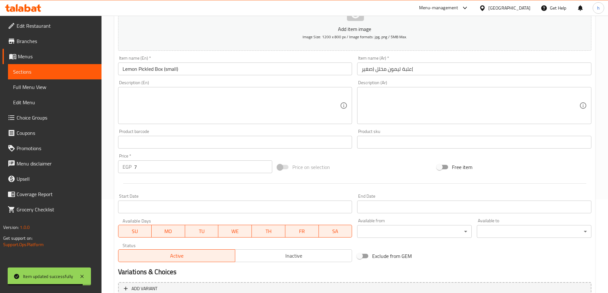
click at [51, 75] on span "Sections" at bounding box center [54, 72] width 83 height 8
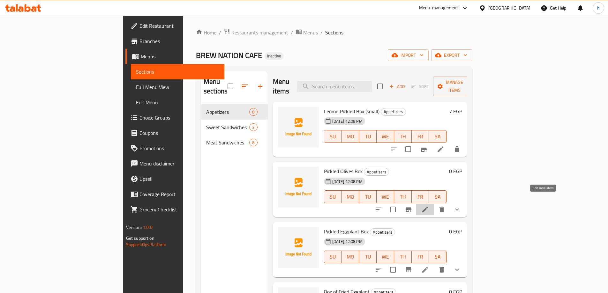
click at [428, 207] on icon at bounding box center [425, 210] width 6 height 6
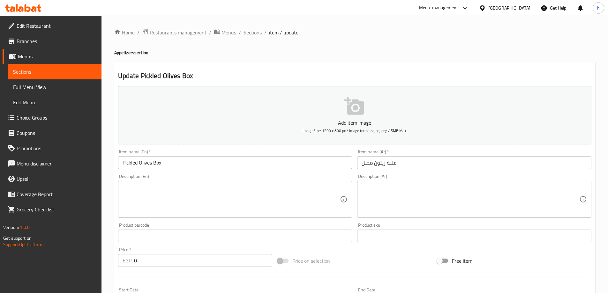
click at [172, 164] on input "Pickled Olives Box" at bounding box center [235, 162] width 234 height 13
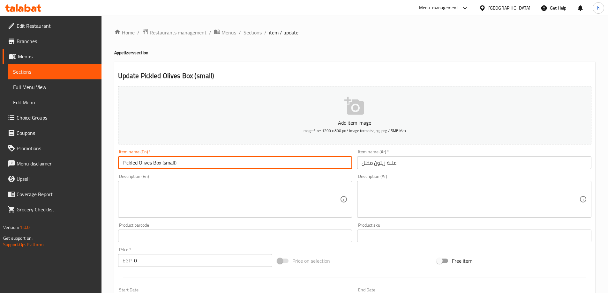
type input "Pickled Olives Box (small)"
click at [402, 164] on input "علبة زيتون مخلل" at bounding box center [474, 162] width 234 height 13
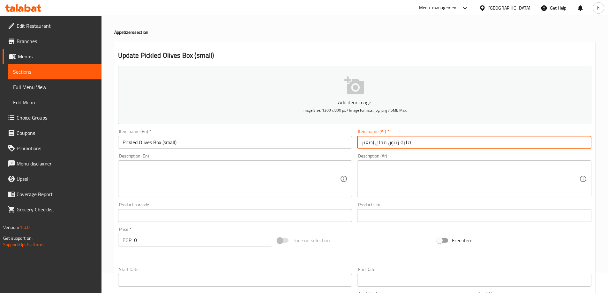
scroll to position [32, 0]
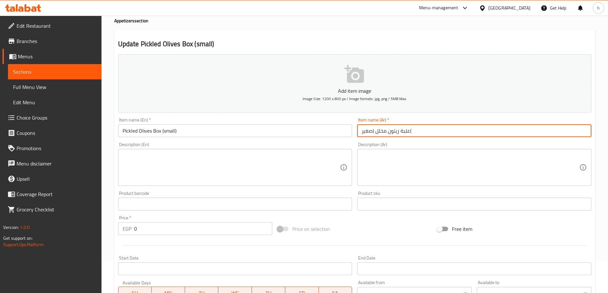
type input "علبة زيتون مخلل (صغير("
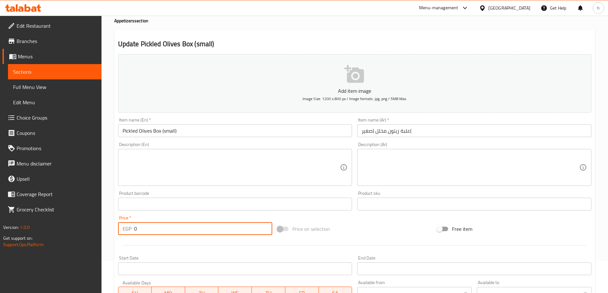
drag, startPoint x: 141, startPoint y: 227, endPoint x: 118, endPoint y: 232, distance: 23.8
click at [118, 232] on div "EGP 0 Price *" at bounding box center [195, 228] width 154 height 13
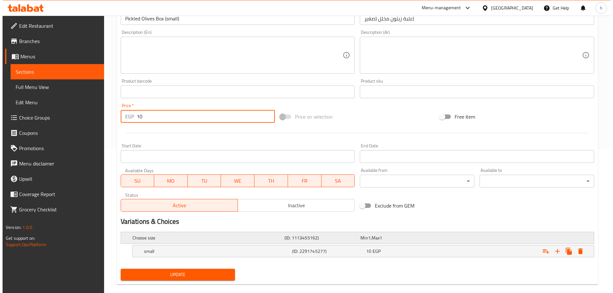
scroll to position [154, 0]
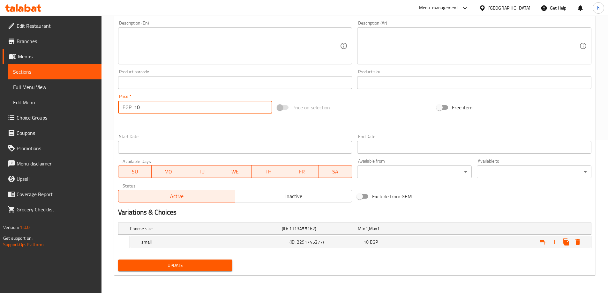
type input "10"
click at [169, 267] on span "Update" at bounding box center [175, 266] width 104 height 8
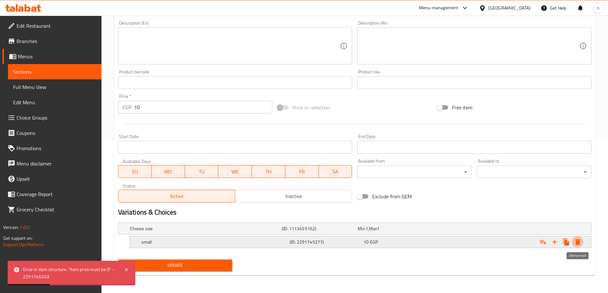
click at [580, 240] on icon "Expand" at bounding box center [578, 242] width 8 height 8
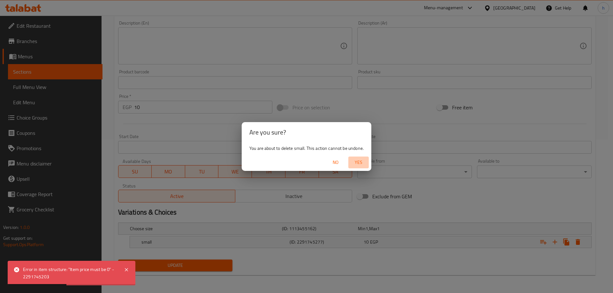
click at [361, 162] on span "Yes" at bounding box center [358, 163] width 15 height 8
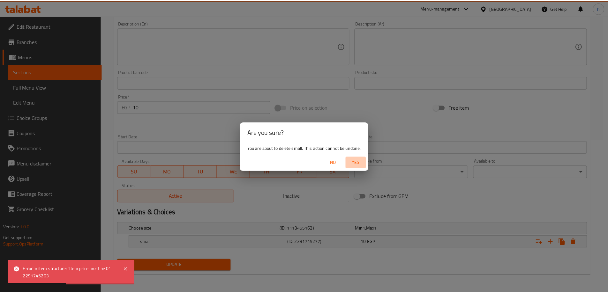
scroll to position [151, 0]
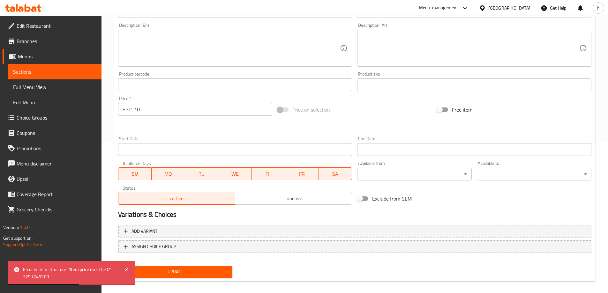
click at [166, 274] on span "Update" at bounding box center [175, 272] width 104 height 8
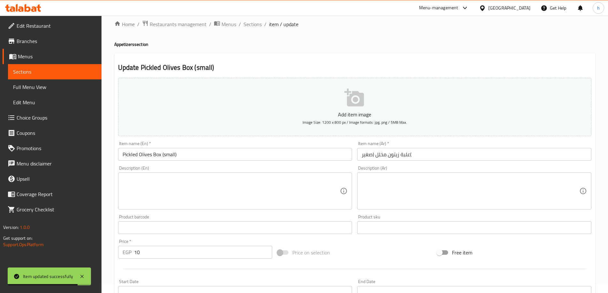
scroll to position [0, 0]
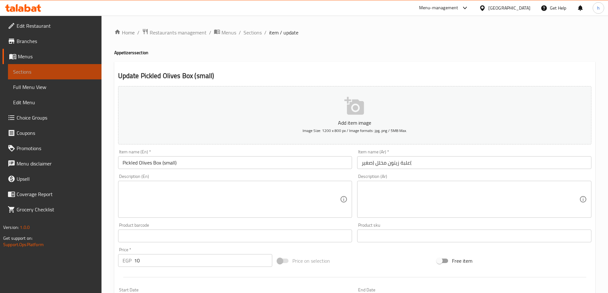
click at [39, 72] on span "Sections" at bounding box center [54, 72] width 83 height 8
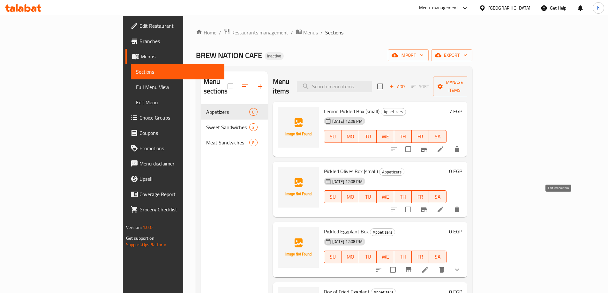
click at [444, 206] on icon at bounding box center [441, 210] width 8 height 8
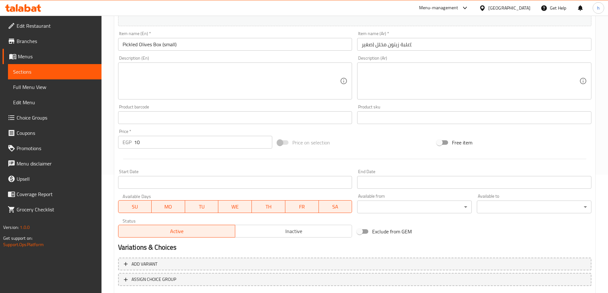
scroll to position [158, 0]
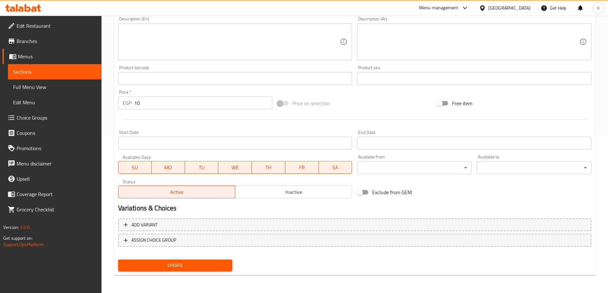
click at [188, 264] on span "Update" at bounding box center [175, 266] width 104 height 8
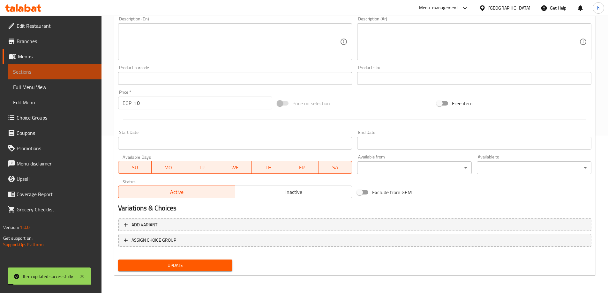
click at [68, 74] on span "Sections" at bounding box center [54, 72] width 83 height 8
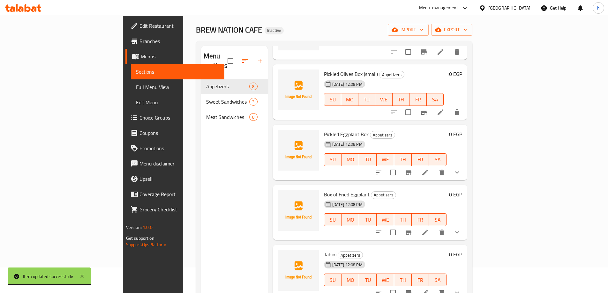
scroll to position [64, 0]
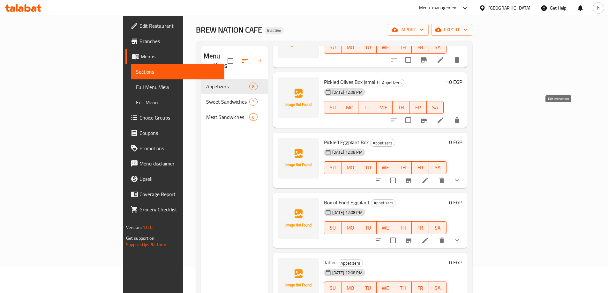
click at [444, 116] on icon at bounding box center [441, 120] width 8 height 8
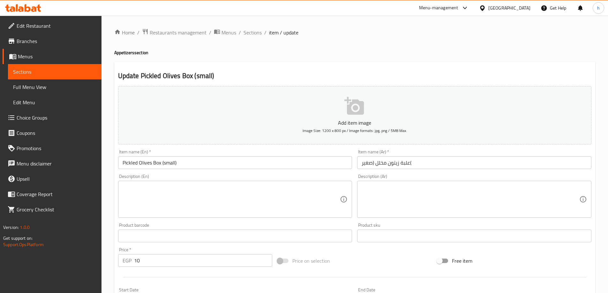
click at [162, 189] on textarea at bounding box center [232, 199] width 218 height 30
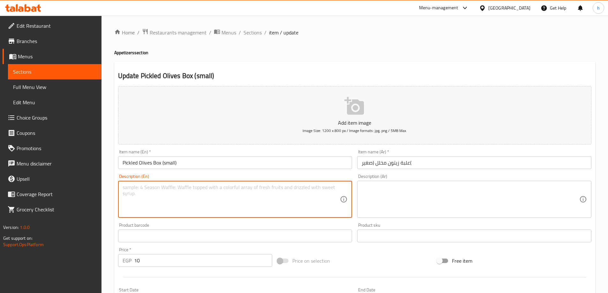
paste textarea "Green olives pickled and packed in a box"
type textarea "Green olives pickled and packed in a box"
click at [411, 191] on textarea at bounding box center [471, 199] width 218 height 30
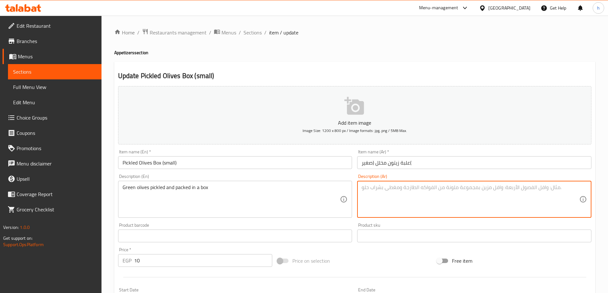
paste textarea "زيتون أخضر مخلل ومعبأ في ص"
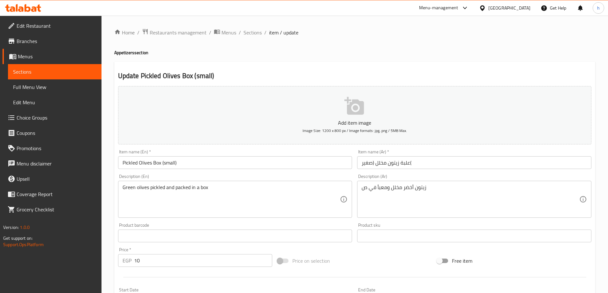
click at [361, 187] on div "زيتون أخضر مخلل ومعبأ في ص Description (Ar)" at bounding box center [474, 199] width 234 height 37
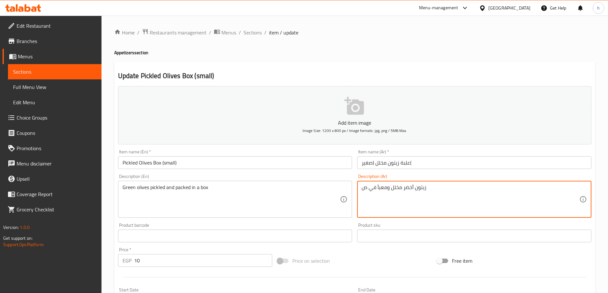
click at [362, 189] on textarea "زيتون أخضر مخلل ومعبأ في ص" at bounding box center [471, 199] width 218 height 30
click at [446, 190] on textarea "زيتون أخضر مخلل ومعبأ في ص" at bounding box center [471, 199] width 218 height 30
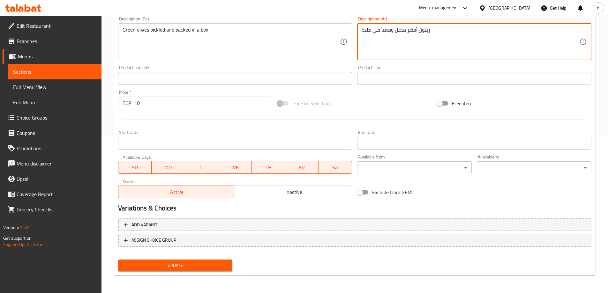
type textarea "زيتون أخضر مخلل ومعبأ في علبة"
click at [193, 266] on span "Update" at bounding box center [175, 266] width 104 height 8
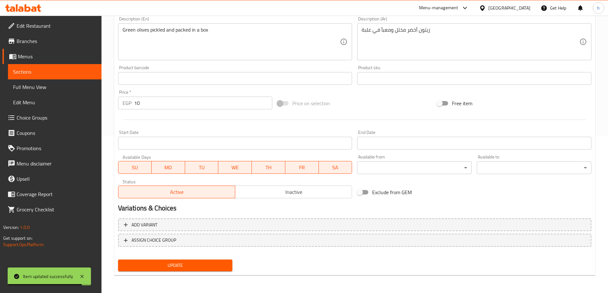
click at [57, 68] on span "Sections" at bounding box center [54, 72] width 83 height 8
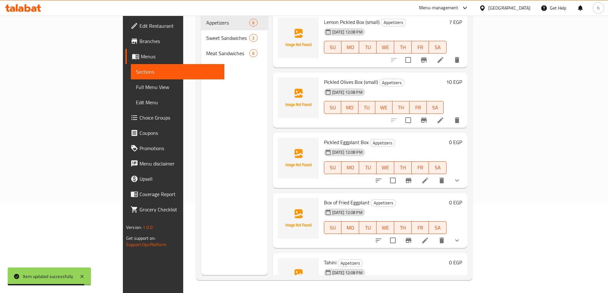
scroll to position [89, 0]
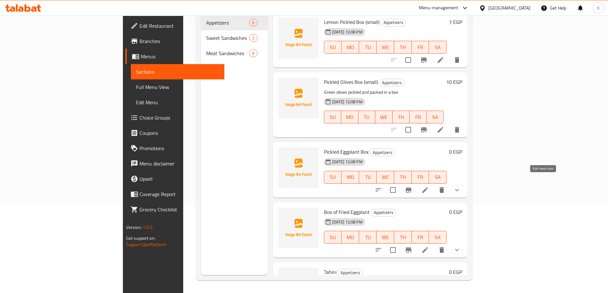
click at [428, 187] on icon at bounding box center [425, 190] width 6 height 6
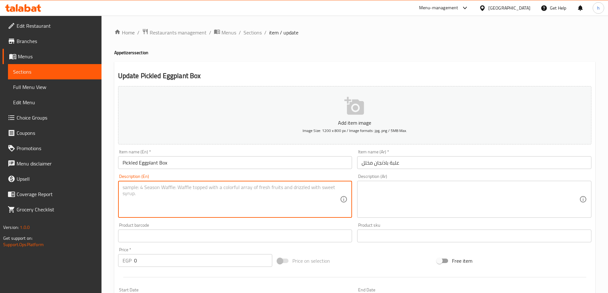
click at [144, 191] on textarea at bounding box center [232, 199] width 218 height 30
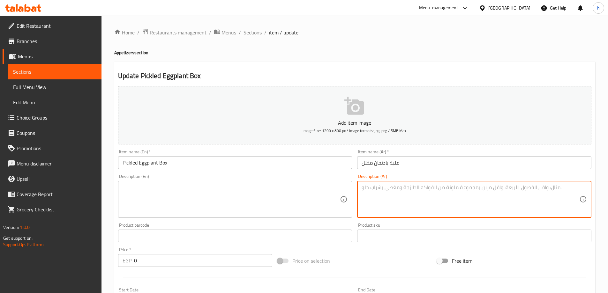
click at [384, 188] on textarea at bounding box center [471, 199] width 218 height 30
paste textarea "شرائح الباذنجان المخلل في صندوق الوجبات الجاهزة"
type textarea "شرائح الباذنجان المخلل في صندوق الوجبات الجاهزة"
click at [291, 190] on textarea at bounding box center [232, 199] width 218 height 30
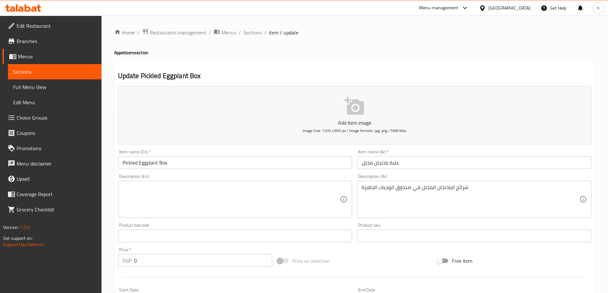
click at [142, 183] on div "Description (En)" at bounding box center [235, 199] width 234 height 37
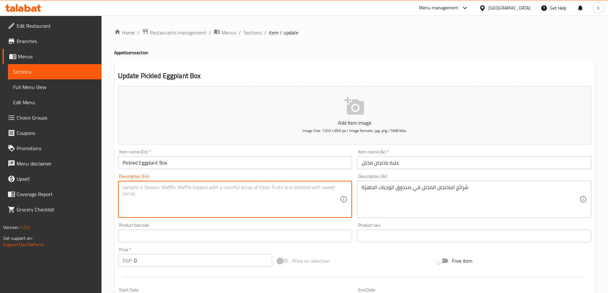
paste textarea "Pickled eggplant slices in a takeaway box"
type textarea "Pickled eggplant slices in a takeaway box"
click at [137, 261] on input "0" at bounding box center [203, 260] width 139 height 13
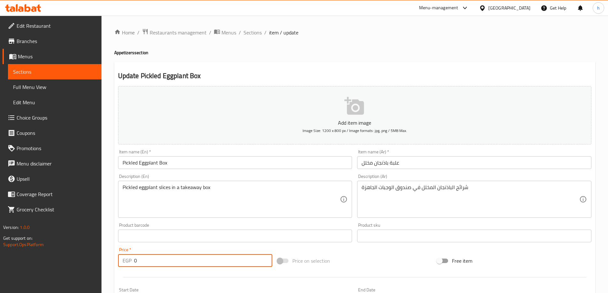
click at [137, 261] on input "0" at bounding box center [203, 260] width 139 height 13
drag, startPoint x: 135, startPoint y: 262, endPoint x: 142, endPoint y: 263, distance: 6.8
click at [142, 263] on input "0" at bounding box center [203, 260] width 139 height 13
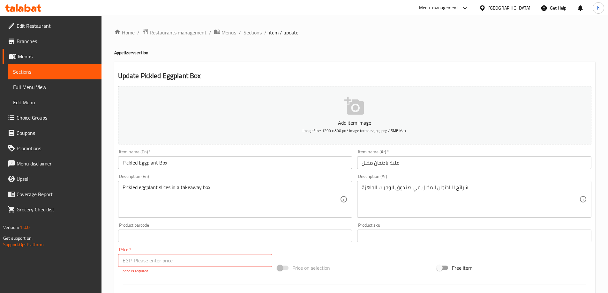
click at [144, 259] on input "number" at bounding box center [203, 260] width 139 height 13
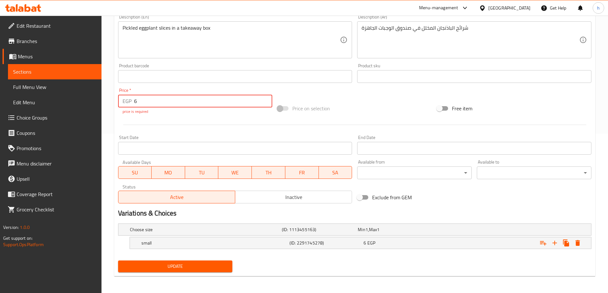
scroll to position [161, 0]
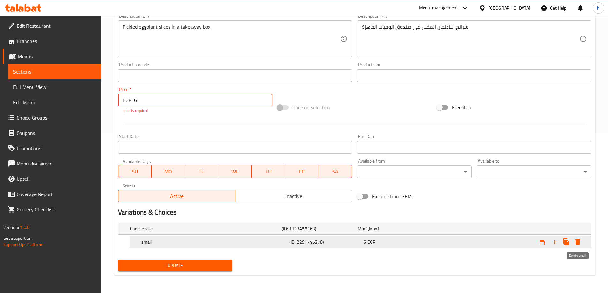
type input "6"
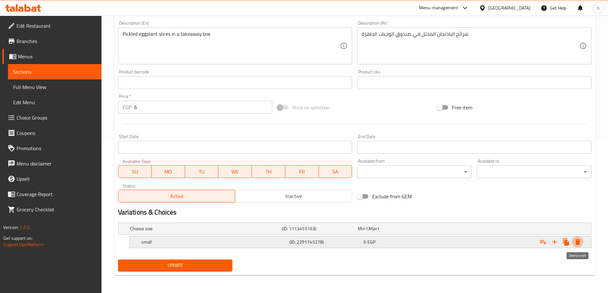
click at [578, 245] on icon "Expand" at bounding box center [577, 242] width 4 height 6
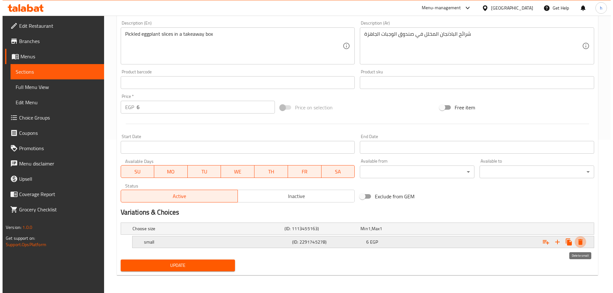
scroll to position [154, 0]
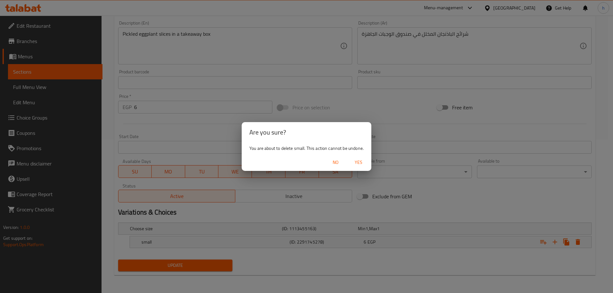
click at [356, 162] on span "Yes" at bounding box center [358, 163] width 15 height 8
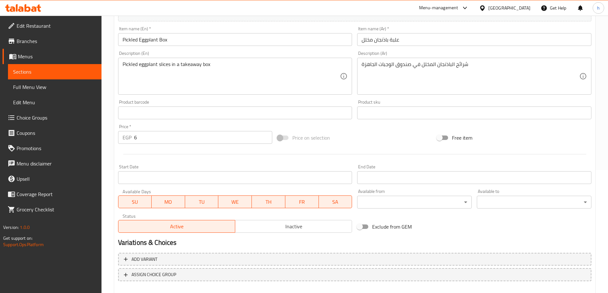
scroll to position [0, 0]
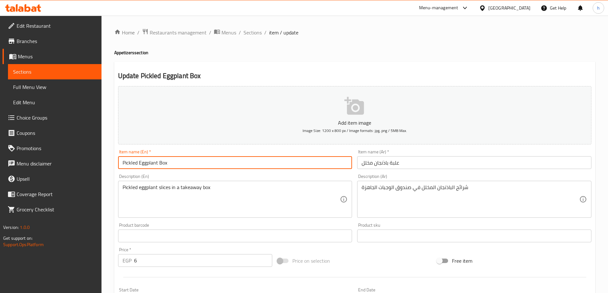
click at [187, 165] on input "Pickled Eggplant Box" at bounding box center [235, 162] width 234 height 13
type input "Pickled Eggplant Box (small)"
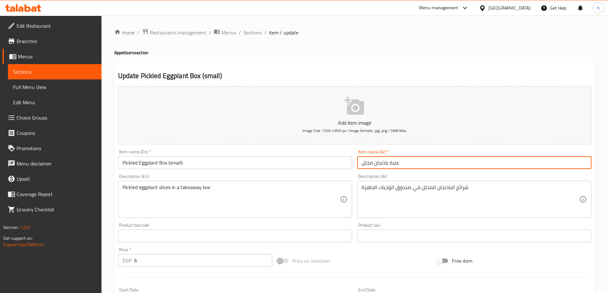
click at [424, 163] on input "علبة باذنجان مخلل" at bounding box center [474, 162] width 234 height 13
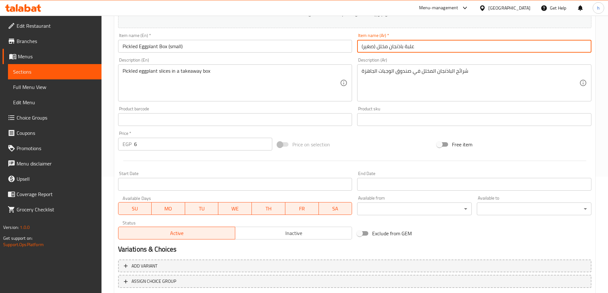
scroll to position [158, 0]
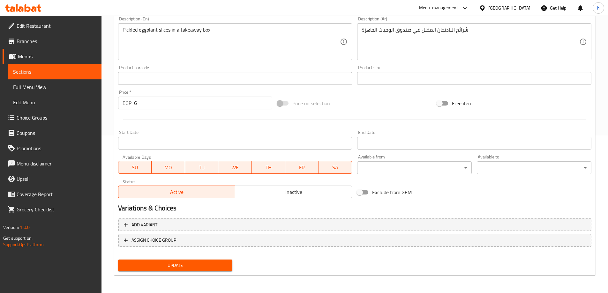
type input "علبة باذنجان مخلل (صغير)"
click at [195, 264] on span "Update" at bounding box center [175, 266] width 104 height 8
click at [75, 74] on span "Sections" at bounding box center [54, 72] width 83 height 8
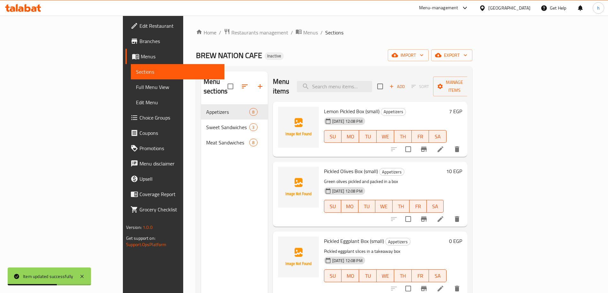
click at [444, 146] on icon at bounding box center [441, 150] width 8 height 8
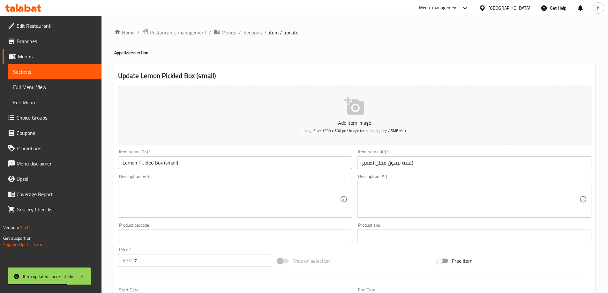
click at [461, 160] on input "علبة ليمون مخلل (صغير(" at bounding box center [474, 162] width 234 height 13
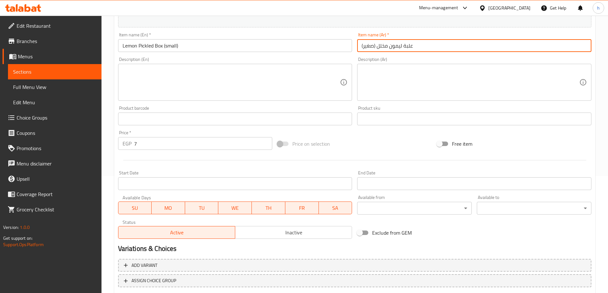
scroll to position [158, 0]
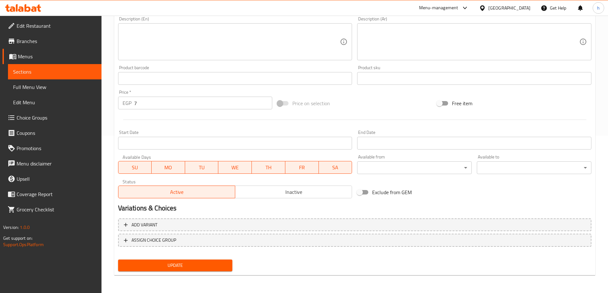
type input "علبة ليمون مخلل (صغير)"
click at [186, 266] on span "Update" at bounding box center [175, 266] width 104 height 8
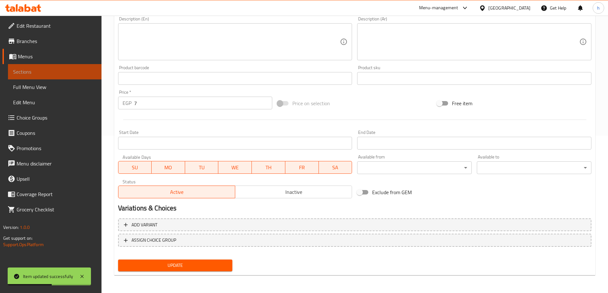
click at [64, 74] on span "Sections" at bounding box center [54, 72] width 83 height 8
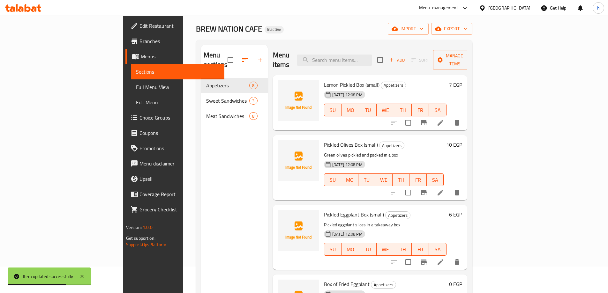
scroll to position [26, 0]
click at [444, 190] on icon at bounding box center [441, 194] width 8 height 8
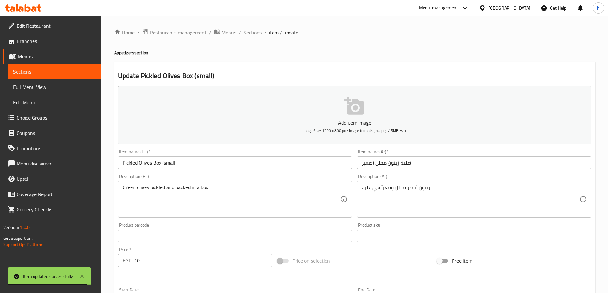
click at [420, 165] on input "علبة زيتون مخلل (صغير(" at bounding box center [474, 162] width 234 height 13
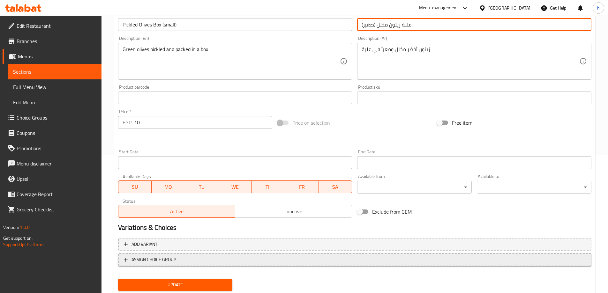
scroll to position [158, 0]
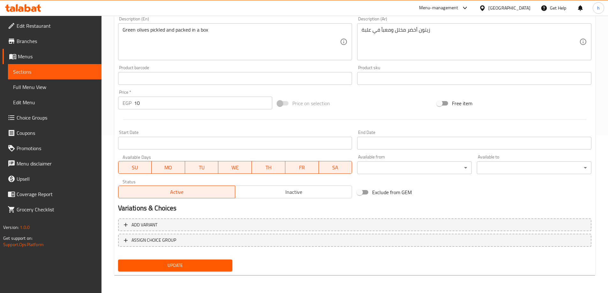
type input "علبة زيتون مخلل (صغير)"
click at [183, 269] on span "Update" at bounding box center [175, 266] width 104 height 8
click at [67, 72] on span "Sections" at bounding box center [54, 72] width 83 height 8
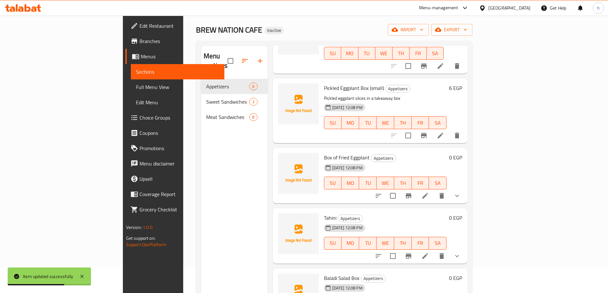
scroll to position [160, 0]
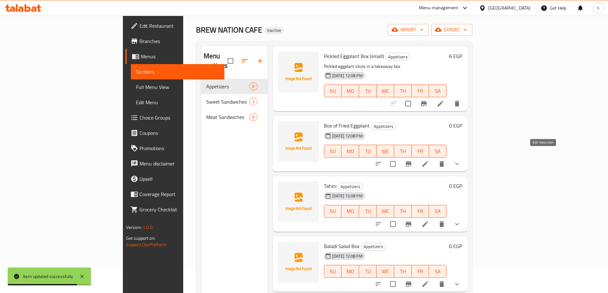
click at [429, 160] on icon at bounding box center [425, 164] width 8 height 8
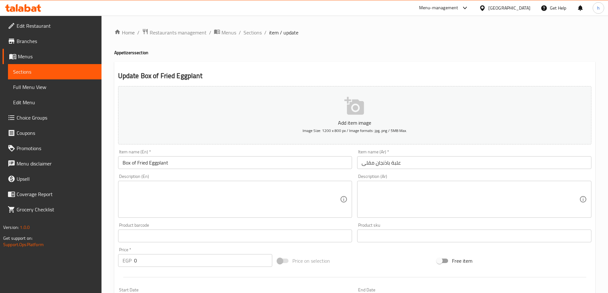
click at [181, 187] on textarea at bounding box center [232, 199] width 218 height 30
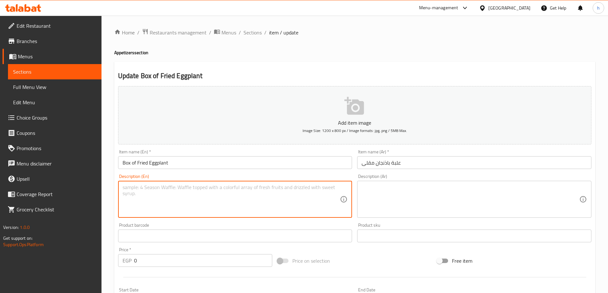
paste textarea "Fried eggplant slices served in a box"
type textarea "Fried eggplant slices served in a box"
click at [383, 187] on textarea at bounding box center [471, 199] width 218 height 30
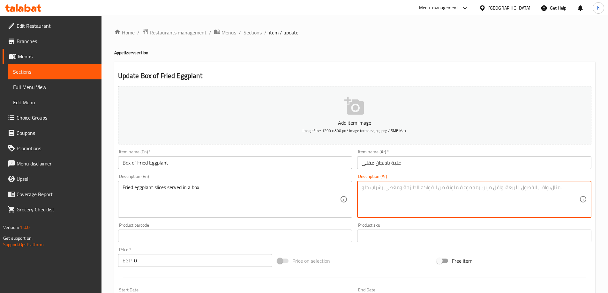
paste textarea "شرائح الباذنجان المقلية تقدم في علبة"
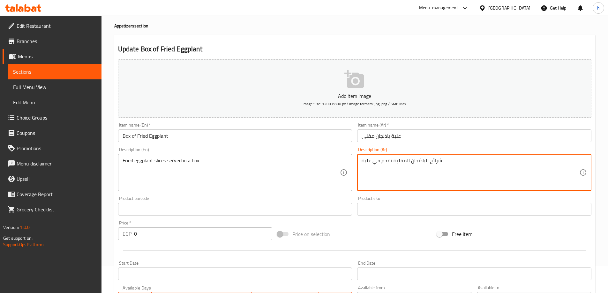
scroll to position [64, 0]
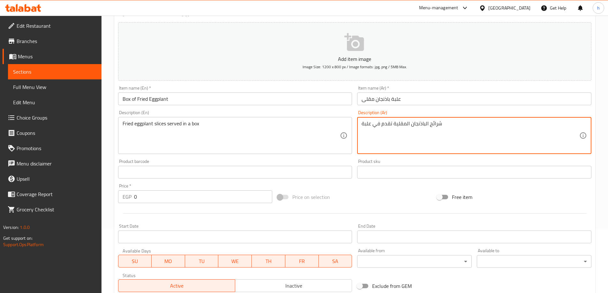
type textarea "شرائح الباذنجان المقلية تقدم في علبة"
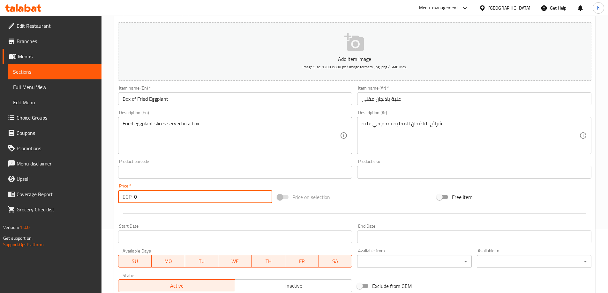
click at [138, 199] on input "0" at bounding box center [203, 197] width 139 height 13
drag, startPoint x: 137, startPoint y: 198, endPoint x: 133, endPoint y: 195, distance: 4.9
click at [133, 195] on div "EGP 0 Price *" at bounding box center [195, 197] width 154 height 13
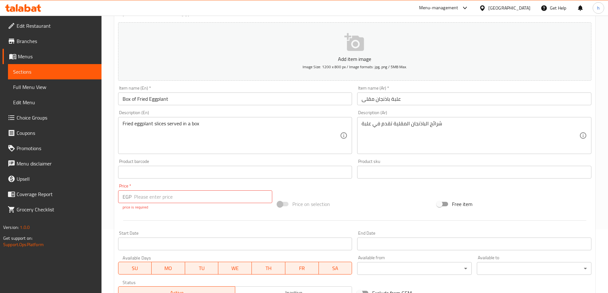
click at [146, 198] on input "number" at bounding box center [203, 197] width 139 height 13
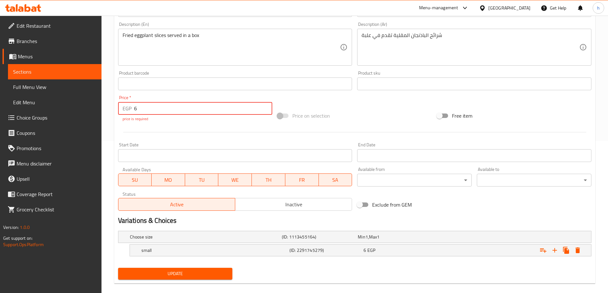
scroll to position [161, 0]
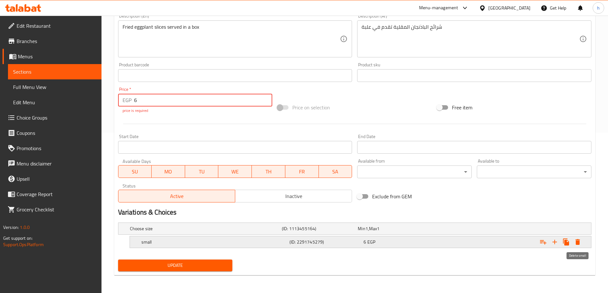
type input "6"
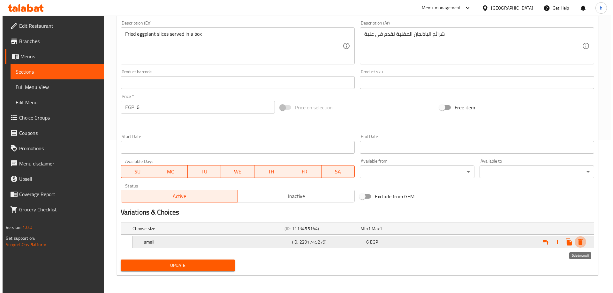
scroll to position [154, 0]
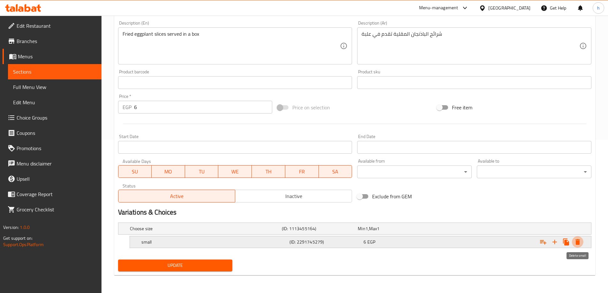
click at [580, 241] on icon "Expand" at bounding box center [578, 242] width 8 height 8
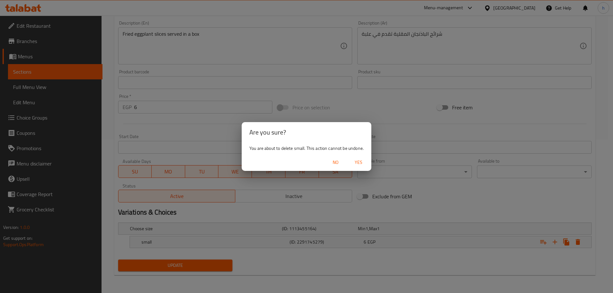
click at [360, 160] on span "Yes" at bounding box center [358, 163] width 15 height 8
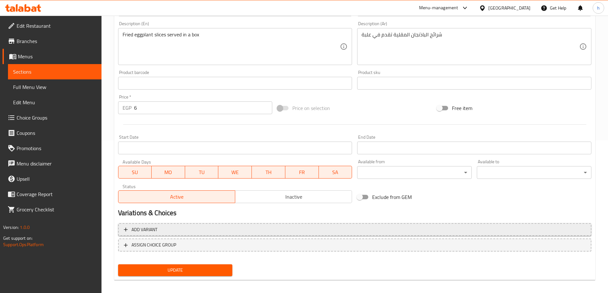
scroll to position [158, 0]
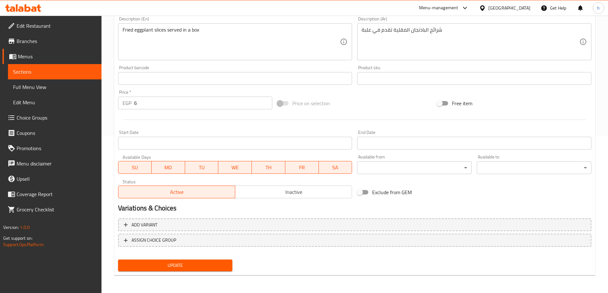
click at [174, 263] on span "Update" at bounding box center [175, 266] width 104 height 8
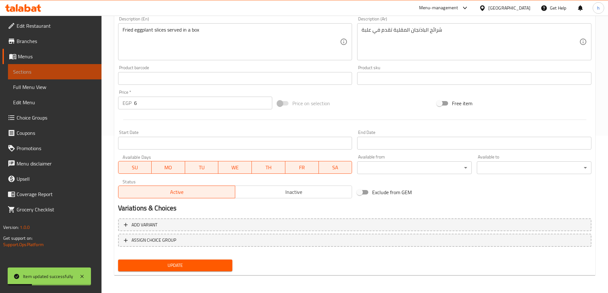
click at [65, 71] on span "Sections" at bounding box center [54, 72] width 83 height 8
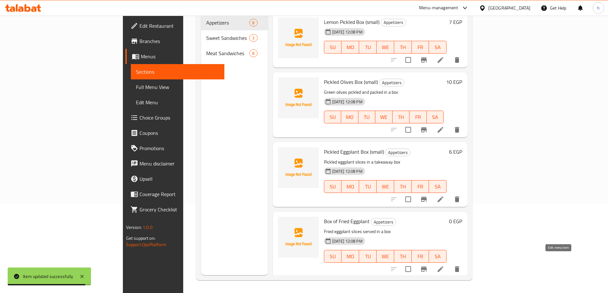
click at [444, 266] on icon at bounding box center [441, 270] width 8 height 8
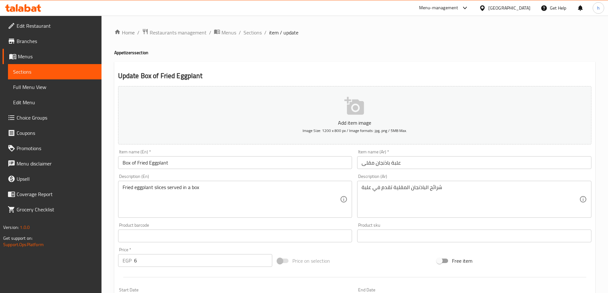
click at [178, 163] on input "Box of Fried Eggplant" at bounding box center [235, 162] width 234 height 13
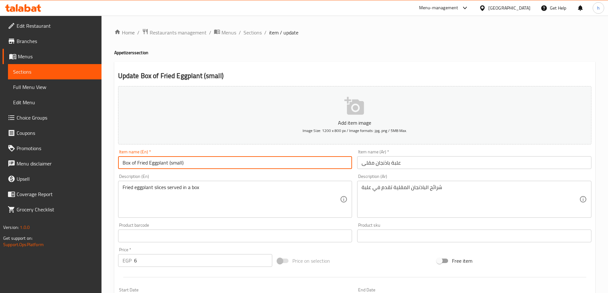
type input "Box of Fried Eggplant (small)"
click at [413, 163] on input "علبة باذنجان مقلى" at bounding box center [474, 162] width 234 height 13
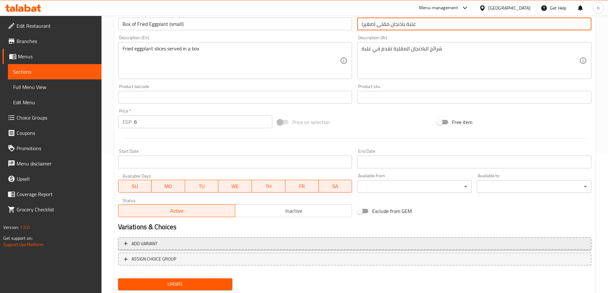
scroll to position [158, 0]
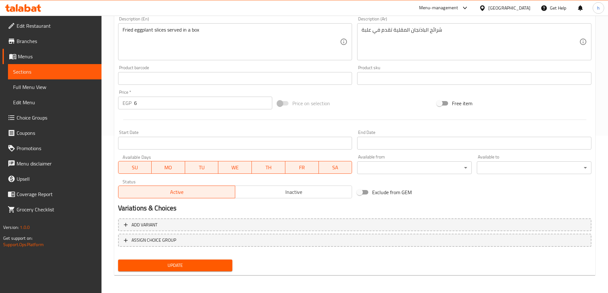
type input "علبة باذنجان مقلى (صغير)"
click at [202, 264] on span "Update" at bounding box center [175, 266] width 104 height 8
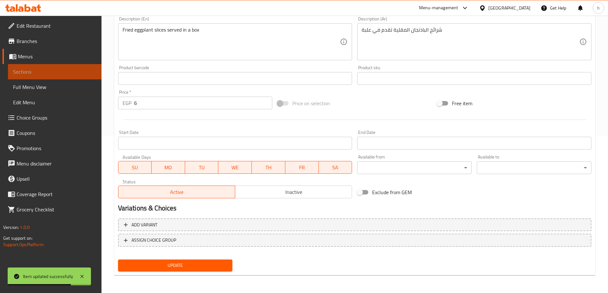
click at [69, 69] on span "Sections" at bounding box center [54, 72] width 83 height 8
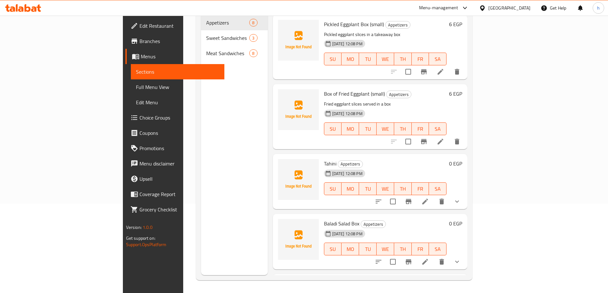
scroll to position [160, 0]
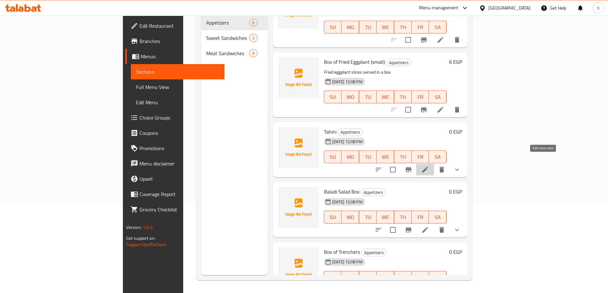
click at [429, 166] on icon at bounding box center [425, 170] width 8 height 8
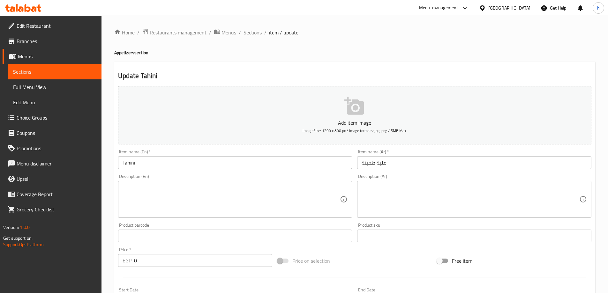
click at [233, 164] on input "Tahini" at bounding box center [235, 162] width 234 height 13
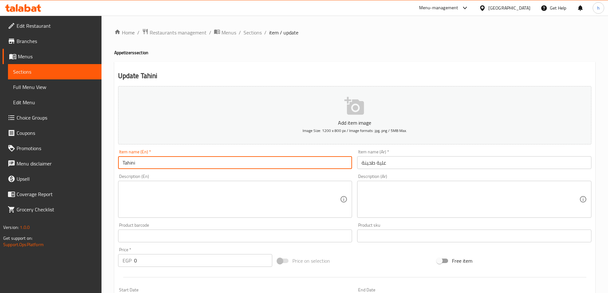
type input "Tahini"
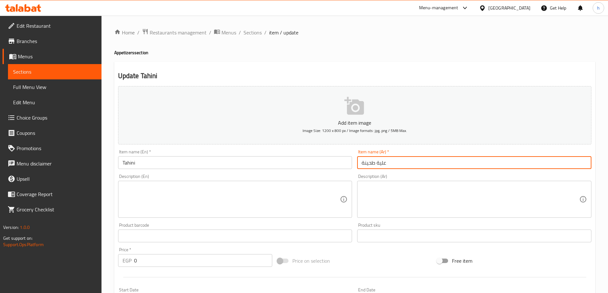
click at [379, 163] on input "علية طحينة" at bounding box center [474, 162] width 234 height 13
type input "علبة طحينة"
click at [195, 166] on input "Tahini" at bounding box center [235, 162] width 234 height 13
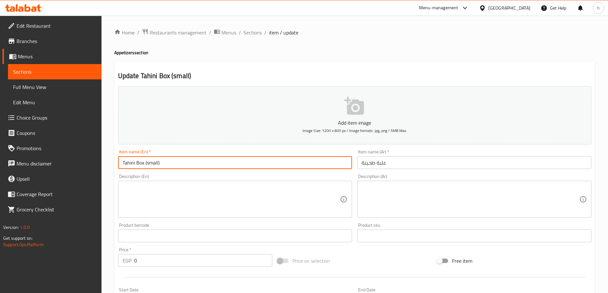
type input "Tahini Box (small)"
click at [389, 163] on input "علبة طحينة" at bounding box center [474, 162] width 234 height 13
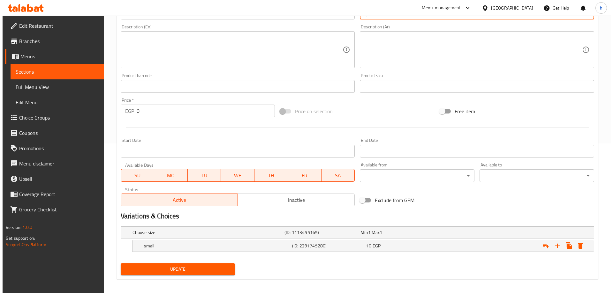
scroll to position [154, 0]
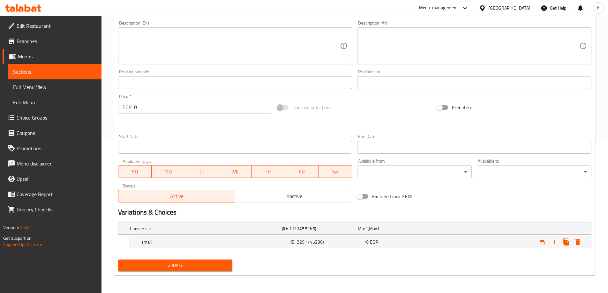
type input "علبة طحينة (صغير)"
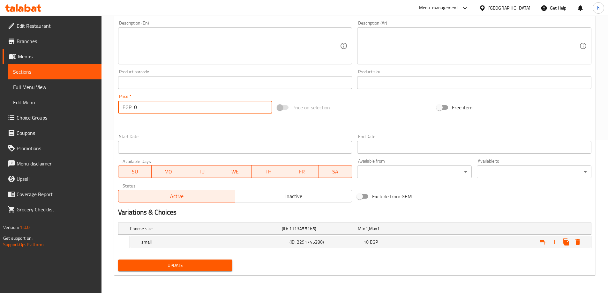
drag, startPoint x: 146, startPoint y: 109, endPoint x: 125, endPoint y: 185, distance: 78.5
click at [127, 105] on div "EGP 0 Price *" at bounding box center [195, 107] width 154 height 13
type input "10"
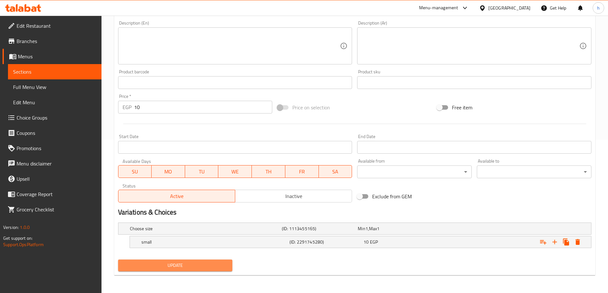
click at [170, 265] on span "Update" at bounding box center [175, 266] width 104 height 8
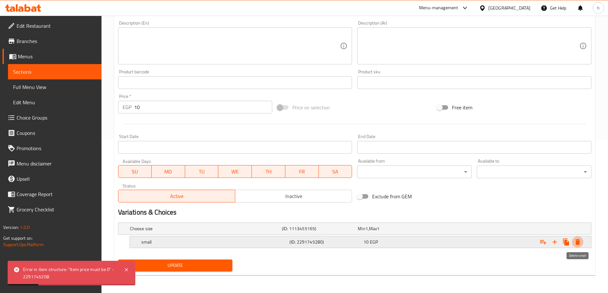
click at [581, 240] on icon "Expand" at bounding box center [578, 242] width 8 height 8
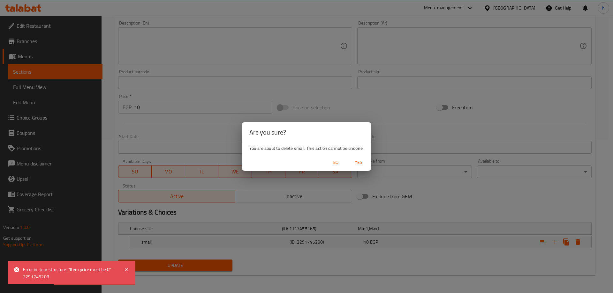
click at [357, 163] on span "Yes" at bounding box center [358, 163] width 15 height 8
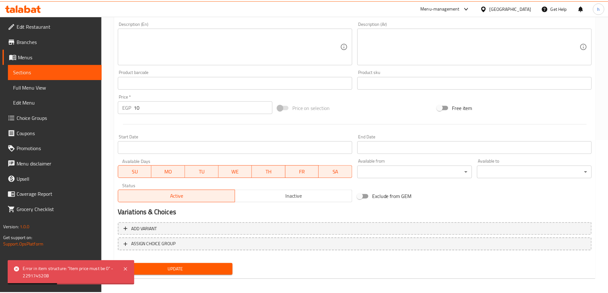
scroll to position [151, 0]
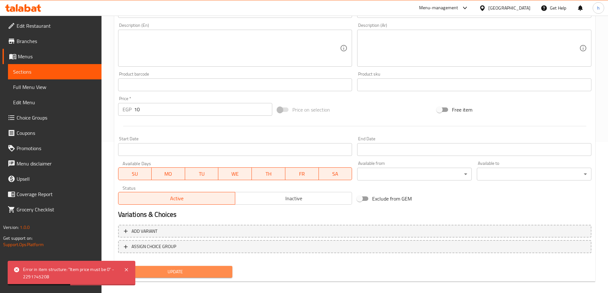
click at [187, 270] on span "Update" at bounding box center [175, 272] width 104 height 8
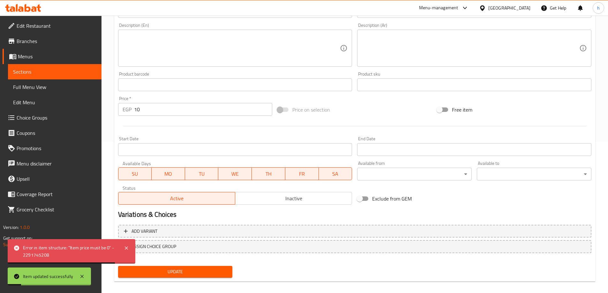
click at [61, 71] on span "Sections" at bounding box center [54, 72] width 83 height 8
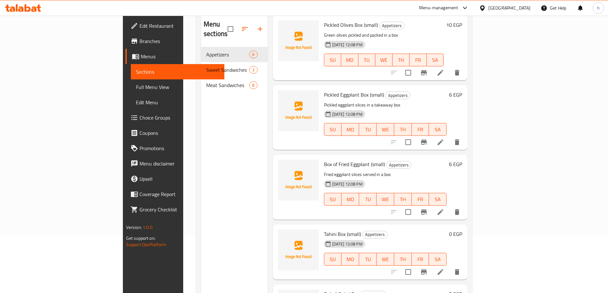
scroll to position [160, 0]
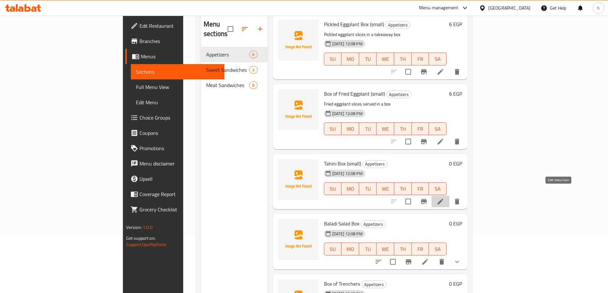
click at [444, 198] on icon at bounding box center [441, 202] width 8 height 8
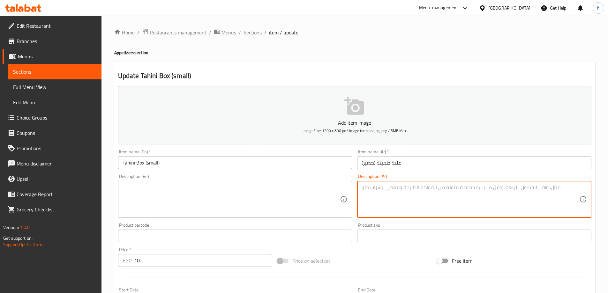
click at [387, 187] on textarea at bounding box center [471, 199] width 218 height 30
paste textarea "معجون السمسم الطحينة الكريمي"
type textarea "معجون السمسم الطحينة الكريمي"
click at [241, 198] on textarea at bounding box center [232, 199] width 218 height 30
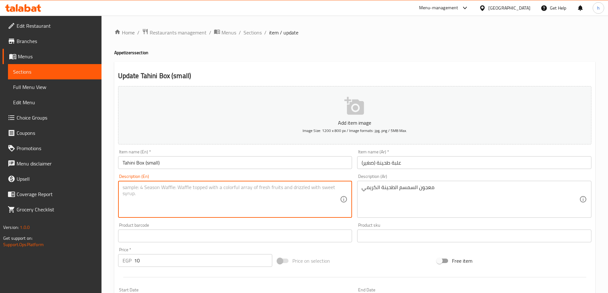
click at [163, 193] on textarea at bounding box center [232, 199] width 218 height 30
paste textarea "Creamy tahini sesame paste"
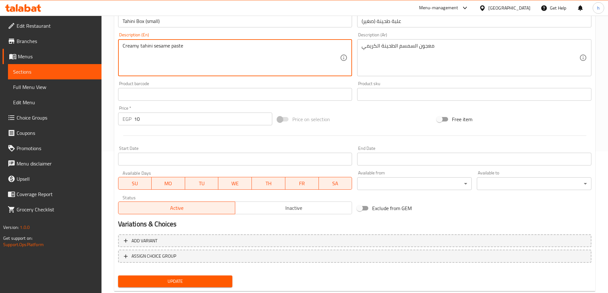
scroll to position [158, 0]
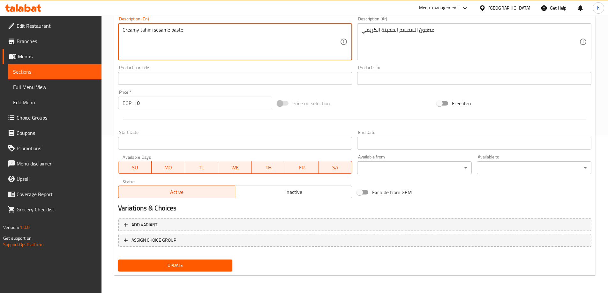
type textarea "Creamy tahini sesame paste"
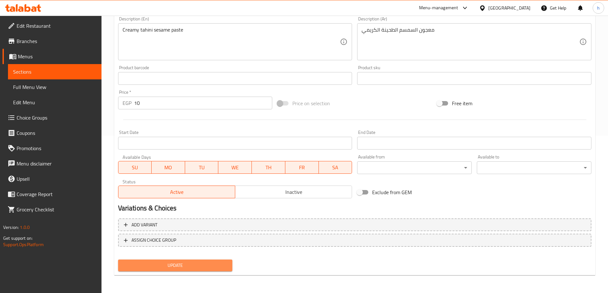
click at [175, 267] on span "Update" at bounding box center [175, 266] width 104 height 8
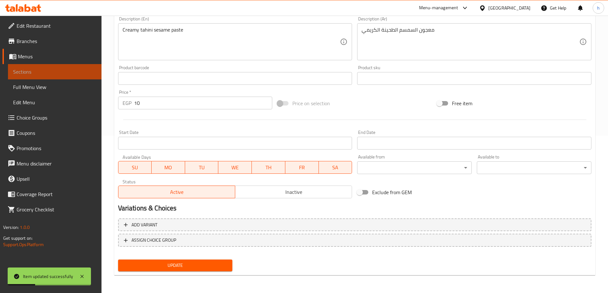
click at [37, 70] on span "Sections" at bounding box center [54, 72] width 83 height 8
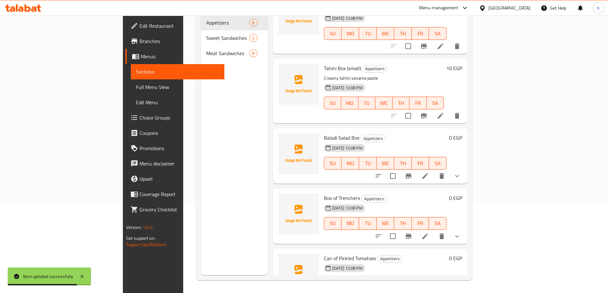
scroll to position [223, 0]
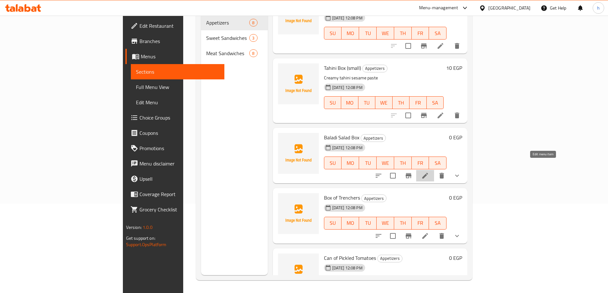
click at [429, 172] on icon at bounding box center [425, 176] width 8 height 8
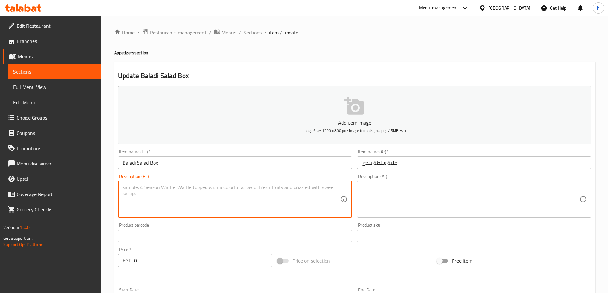
click at [188, 190] on textarea at bounding box center [232, 199] width 218 height 30
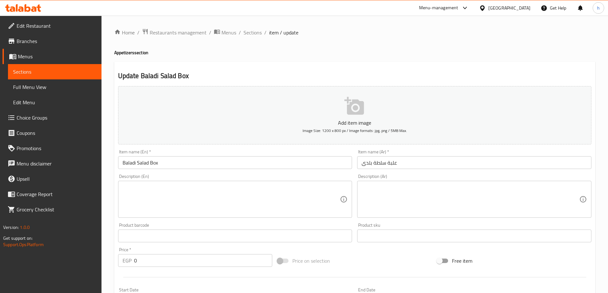
click at [234, 187] on textarea at bounding box center [232, 199] width 218 height 30
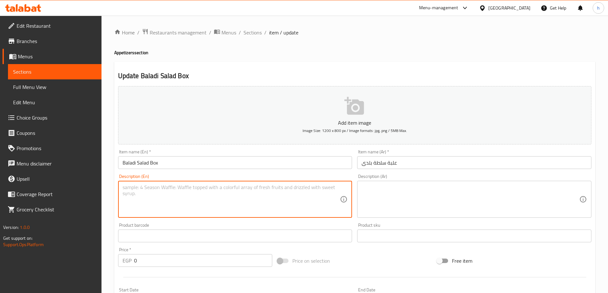
paste textarea "Chopped vegetables in traditional Baladi style"
type textarea "Chopped vegetables in traditional Baladi style"
click at [383, 186] on textarea at bounding box center [471, 199] width 218 height 30
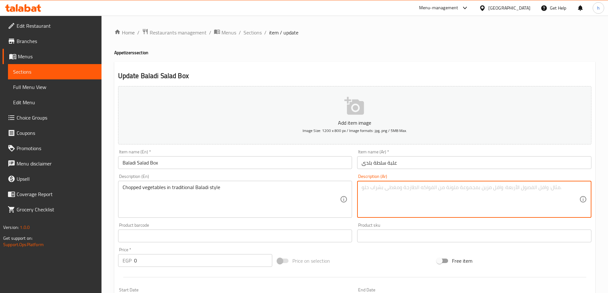
paste textarea "خضراوات مقطعة على الطريقة البلدية التقليدية"
click at [384, 188] on textarea "خضراوات مقطعة على الطريقة البلدية التقليدية" at bounding box center [471, 199] width 218 height 30
type textarea "خضراوات مقطعة على الطريقة البلدي التقليدية"
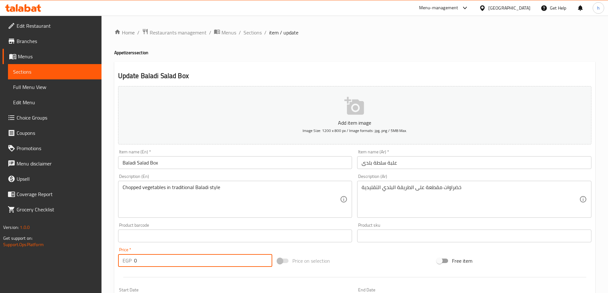
drag, startPoint x: 137, startPoint y: 261, endPoint x: 128, endPoint y: 258, distance: 9.5
click at [128, 258] on div "EGP 0 Price *" at bounding box center [195, 260] width 154 height 13
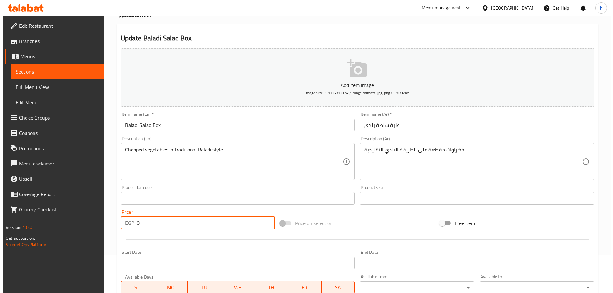
scroll to position [154, 0]
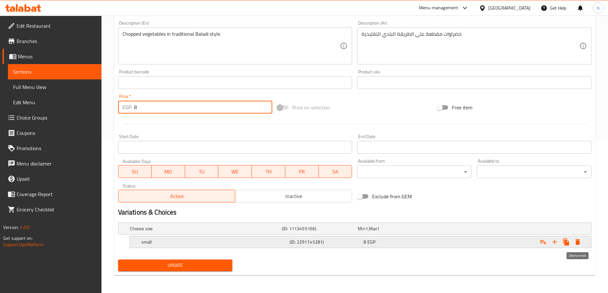
type input "8"
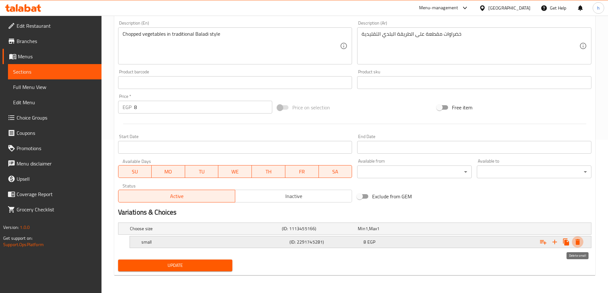
click at [580, 241] on icon "Expand" at bounding box center [577, 242] width 4 height 6
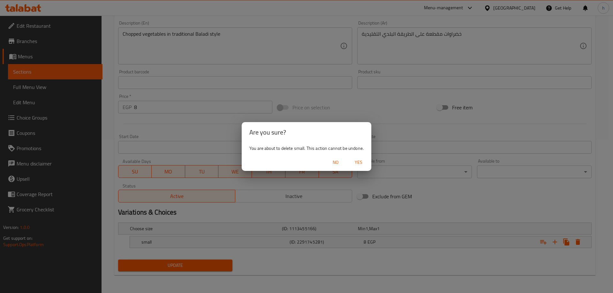
click at [354, 164] on span "Yes" at bounding box center [358, 163] width 15 height 8
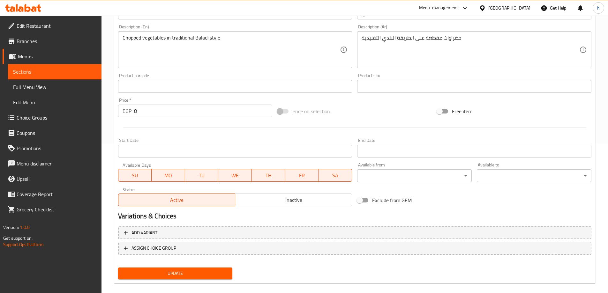
scroll to position [158, 0]
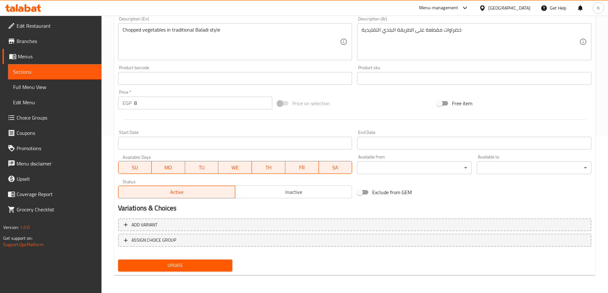
click at [168, 266] on span "Update" at bounding box center [175, 266] width 104 height 8
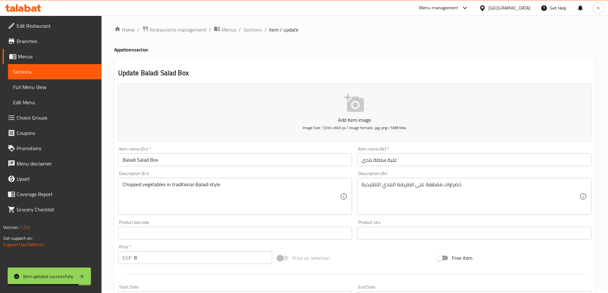
scroll to position [0, 0]
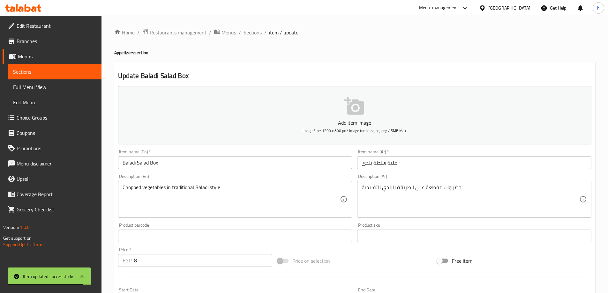
click at [82, 71] on span "Sections" at bounding box center [54, 72] width 83 height 8
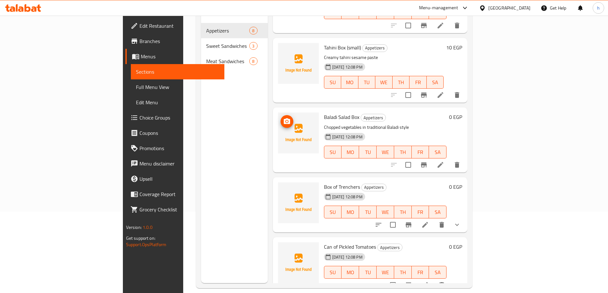
scroll to position [89, 0]
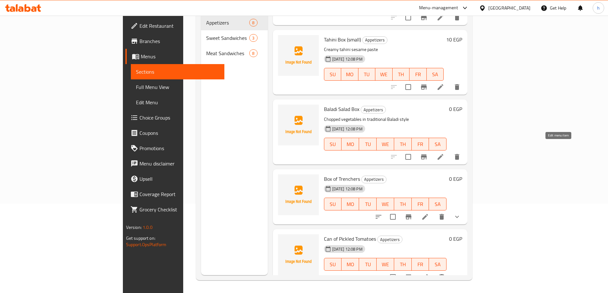
click at [444, 153] on icon at bounding box center [441, 157] width 8 height 8
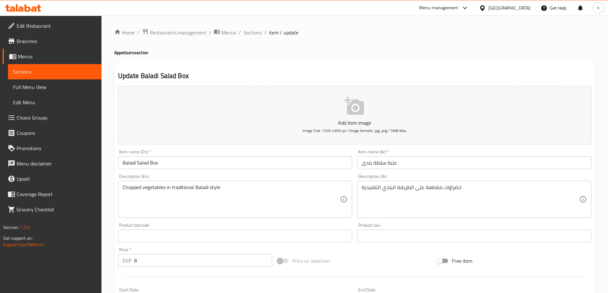
click at [198, 164] on input "Baladi Salad Box" at bounding box center [235, 162] width 234 height 13
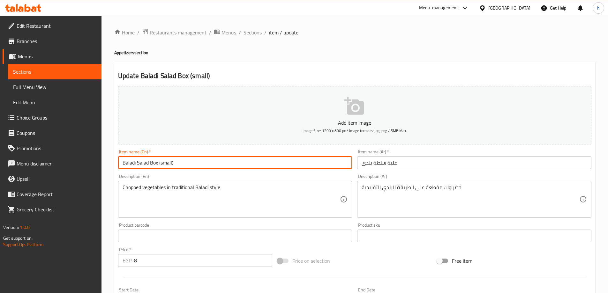
type input "Baladi Salad Box (small)"
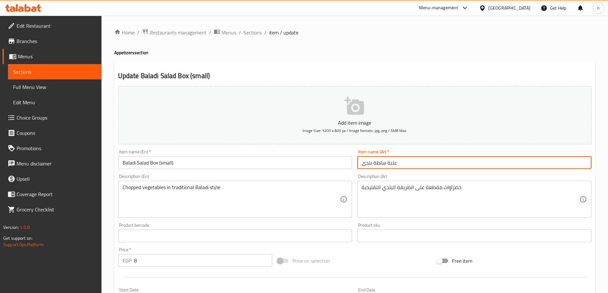
click at [405, 162] on input "علبة سلطة بلدى" at bounding box center [474, 162] width 234 height 13
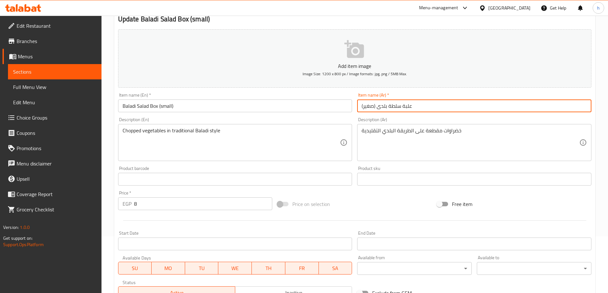
scroll to position [158, 0]
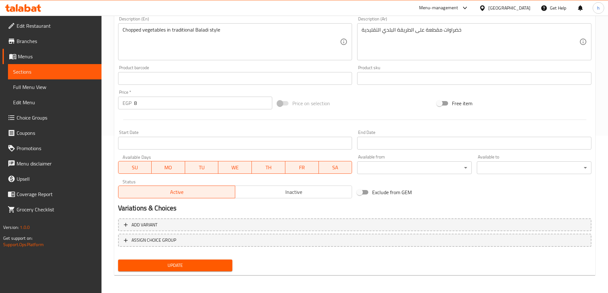
type input "علبة سلطة بلدى (صغير)"
click at [176, 266] on span "Update" at bounding box center [175, 266] width 104 height 8
click at [33, 72] on span "Sections" at bounding box center [54, 72] width 83 height 8
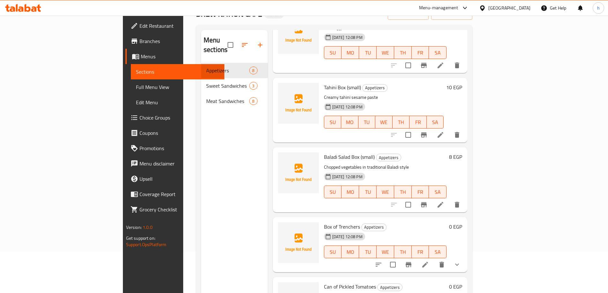
scroll to position [89, 0]
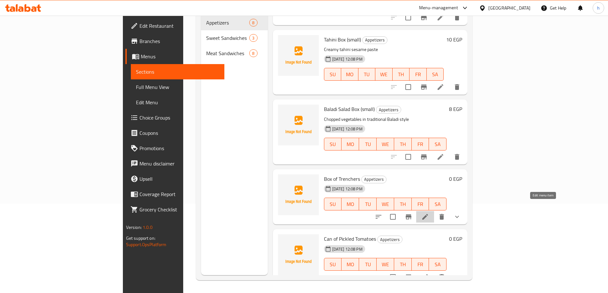
click at [428, 214] on icon at bounding box center [425, 217] width 6 height 6
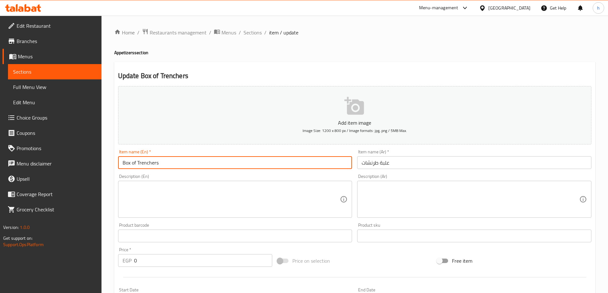
click at [207, 163] on input "Box of Trenchers" at bounding box center [235, 162] width 234 height 13
drag, startPoint x: 136, startPoint y: 163, endPoint x: 98, endPoint y: 162, distance: 38.0
click at [98, 162] on div "Edit Restaurant Branches Menus Sections Full Menu View Edit Menu Choice Groups …" at bounding box center [304, 231] width 608 height 431
click at [123, 161] on input "Trenchers" at bounding box center [235, 162] width 234 height 13
click at [154, 164] on input "Trenchers" at bounding box center [235, 162] width 234 height 13
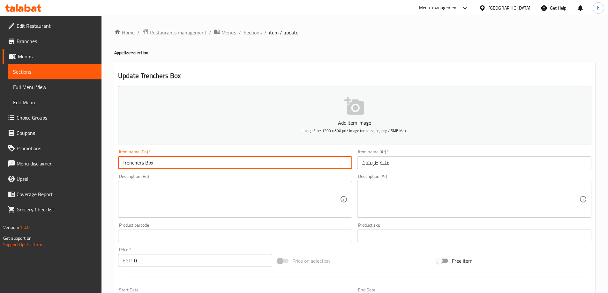
click at [396, 163] on input "علبة طرنشات" at bounding box center [474, 162] width 234 height 13
click at [222, 161] on input "Trenchers Box" at bounding box center [235, 162] width 234 height 13
type input "Trenchers Box (small)"
click at [411, 163] on input "علبة طرنشات" at bounding box center [474, 162] width 234 height 13
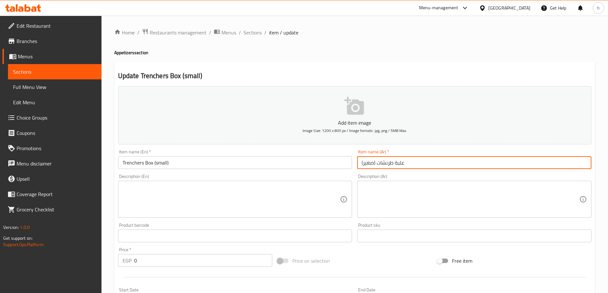
type input "علبة طرنشات (صغير)"
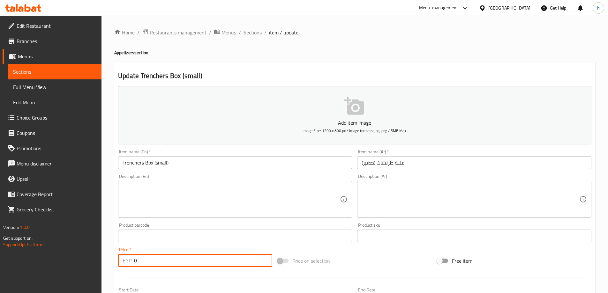
drag, startPoint x: 139, startPoint y: 262, endPoint x: 131, endPoint y: 260, distance: 8.5
click at [131, 260] on div "EGP 0 Price *" at bounding box center [195, 260] width 154 height 13
type input "8"
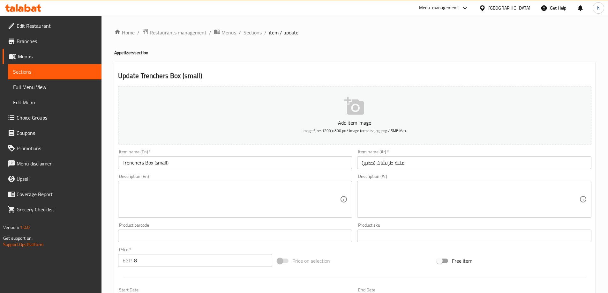
click at [218, 197] on textarea at bounding box center [232, 199] width 218 height 30
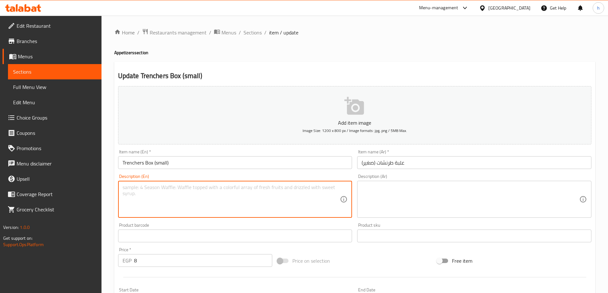
paste textarea "Mixed appetizer box with dips and pickles"
type textarea "Mixed appetizer box with dips and pickles"
click at [378, 191] on textarea at bounding box center [471, 199] width 218 height 30
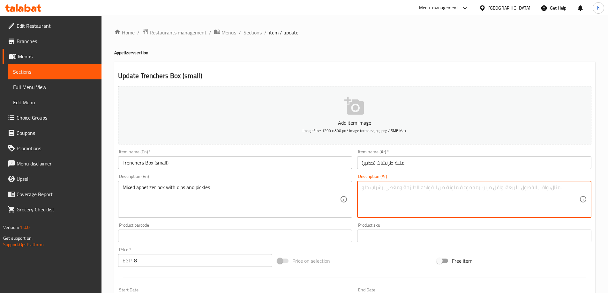
paste textarea "صندوق مقبلات متنوع مع صلصات ومخللات"
drag, startPoint x: 434, startPoint y: 188, endPoint x: 442, endPoint y: 192, distance: 9.0
click at [458, 189] on textarea "صندوق مقبلات متنوع مع صلصات ومخللات" at bounding box center [471, 199] width 218 height 30
click at [380, 187] on textarea "علبة مقبلات متنوع مع صلصات ومخللات" at bounding box center [471, 199] width 218 height 30
drag, startPoint x: 380, startPoint y: 187, endPoint x: 391, endPoint y: 188, distance: 10.9
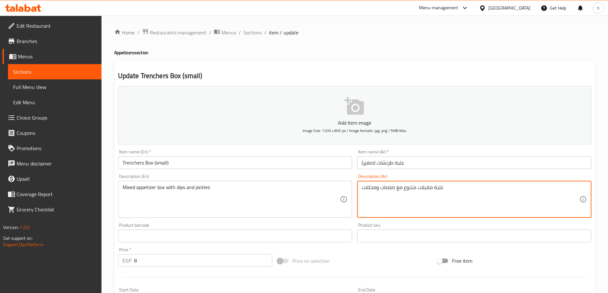
click at [391, 188] on textarea "علبة مقبلات متنوع مع صلصات ومخللات" at bounding box center [471, 199] width 218 height 30
click at [453, 190] on textarea "علبة مقبلات متنوع مع صوصات ومخللات" at bounding box center [471, 199] width 218 height 30
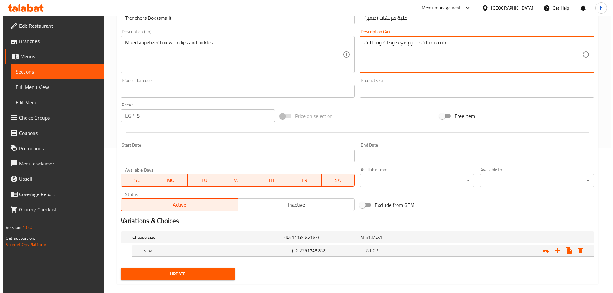
scroll to position [154, 0]
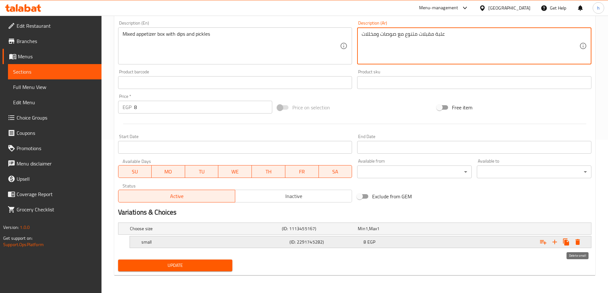
type textarea "علبة مقبلات متنوع مع صوصات ومخللات"
click at [579, 243] on icon "Expand" at bounding box center [577, 242] width 4 height 6
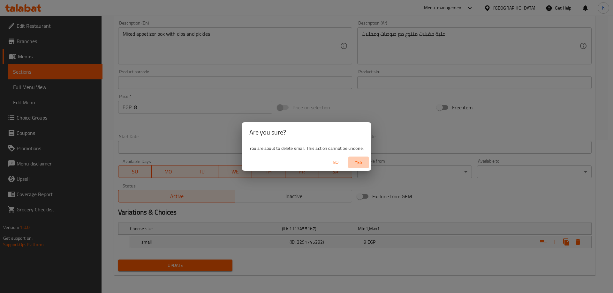
click at [357, 162] on span "Yes" at bounding box center [358, 163] width 15 height 8
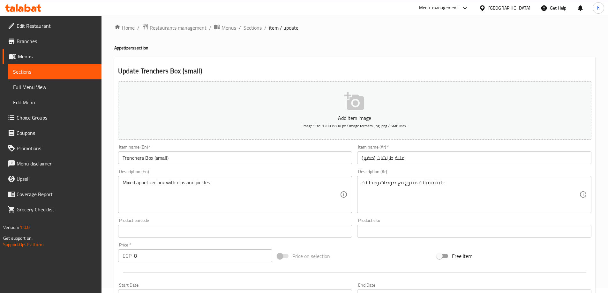
scroll to position [0, 0]
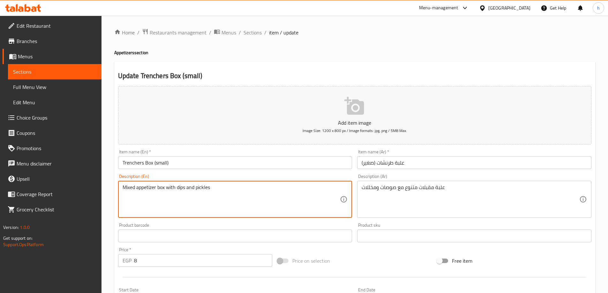
drag, startPoint x: 158, startPoint y: 187, endPoint x: 165, endPoint y: 190, distance: 8.1
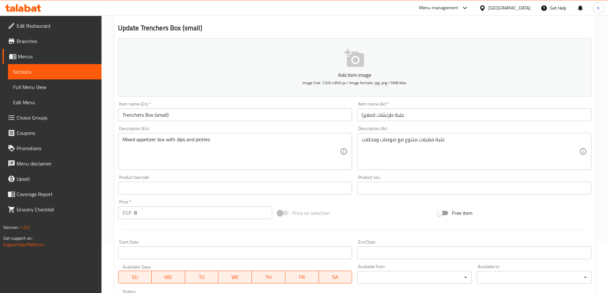
scroll to position [158, 0]
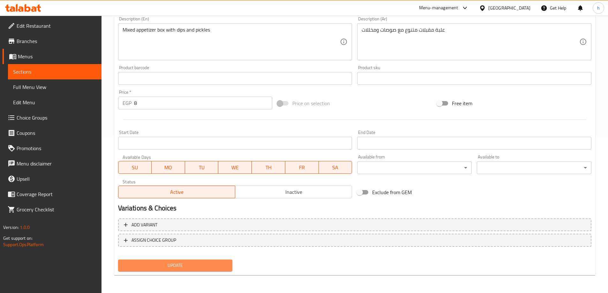
click at [167, 265] on span "Update" at bounding box center [175, 266] width 104 height 8
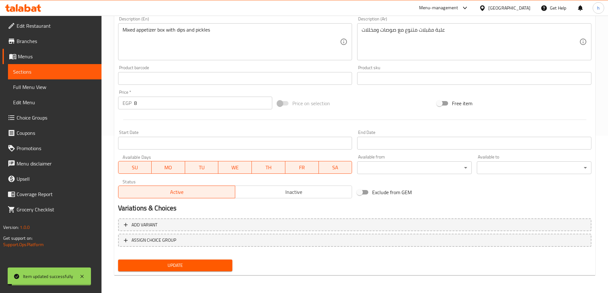
click at [66, 73] on span "Sections" at bounding box center [54, 72] width 83 height 8
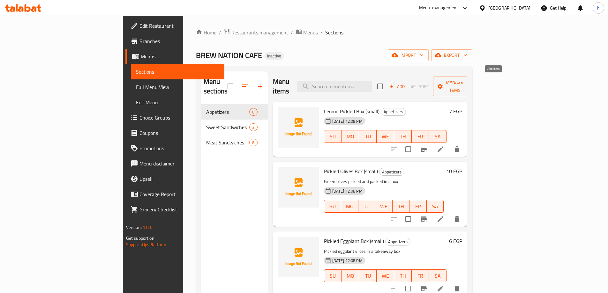
click at [406, 83] on span "Add" at bounding box center [396, 86] width 17 height 7
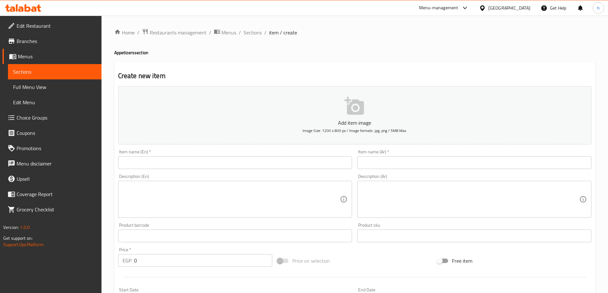
click at [218, 164] on input "text" at bounding box center [235, 162] width 234 height 13
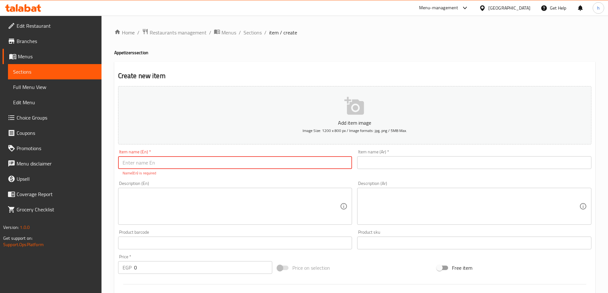
click at [212, 161] on input "text" at bounding box center [235, 162] width 234 height 13
paste input "Pickles Box"
type input "Pickles Box (small)"
click at [408, 163] on input "text" at bounding box center [474, 162] width 234 height 13
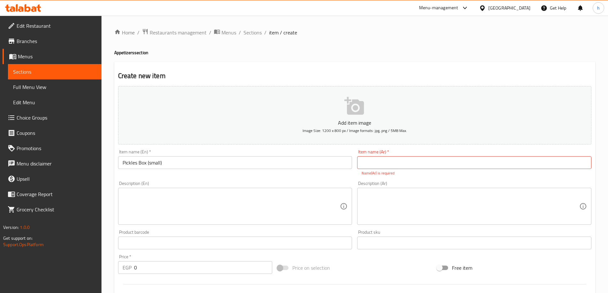
click at [392, 165] on input "text" at bounding box center [474, 162] width 234 height 13
paste input "علبة طرشي"
type input "علبة طرشي (صغير)"
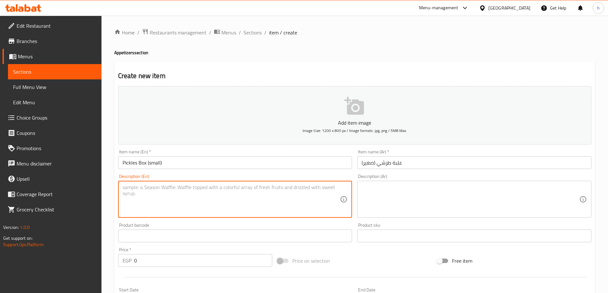
click at [162, 194] on textarea at bounding box center [232, 199] width 218 height 30
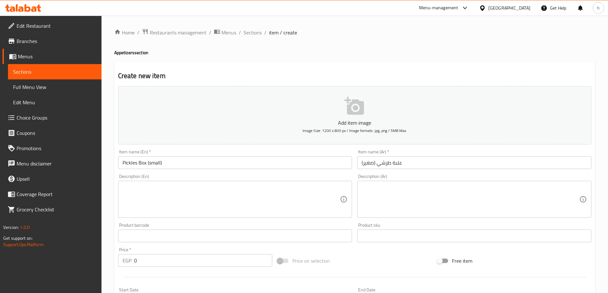
click at [155, 203] on textarea at bounding box center [232, 199] width 218 height 30
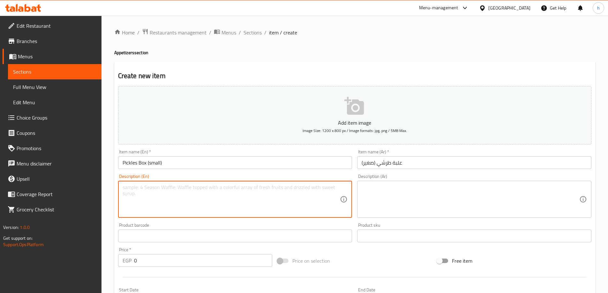
paste textarea "Assorted mixed pickles in a box"
type textarea "Assorted mixed pickles in a box"
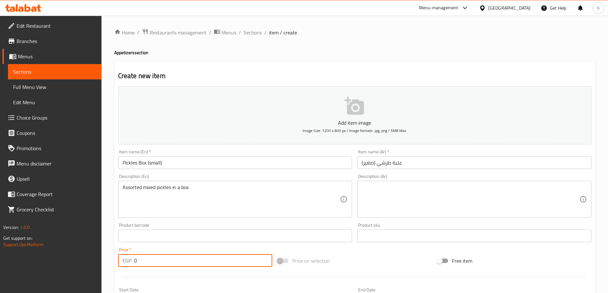
drag, startPoint x: 136, startPoint y: 260, endPoint x: 76, endPoint y: 269, distance: 60.6
click at [98, 263] on div "Edit Restaurant Branches Menus Sections Full Menu View Edit Menu Choice Groups …" at bounding box center [304, 233] width 608 height 435
type input "8"
click at [398, 185] on textarea at bounding box center [471, 199] width 218 height 30
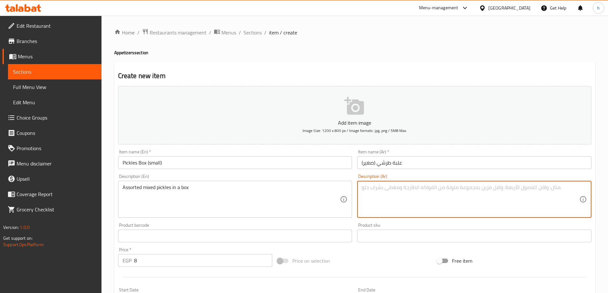
paste textarea "تشكيلة متنوعة من المخللات في صندوق"
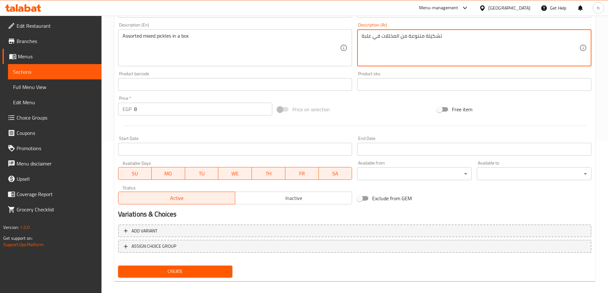
scroll to position [158, 0]
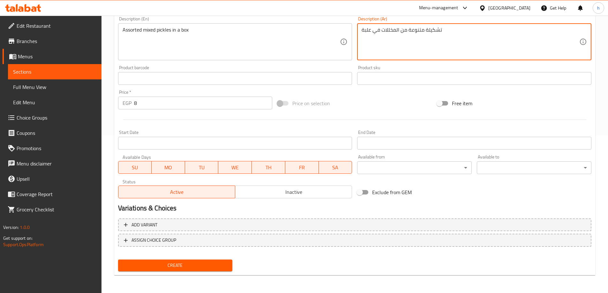
type textarea "تشكيلة متنوعة من المخللات في علبة"
click at [191, 266] on span "Create" at bounding box center [175, 266] width 104 height 8
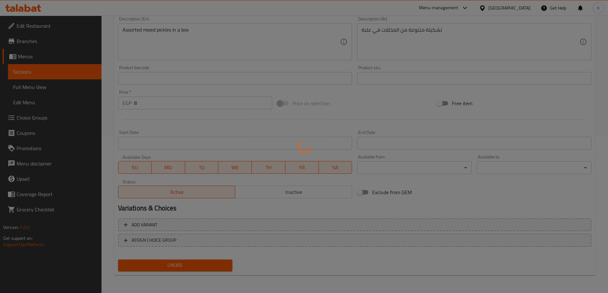
type input "0"
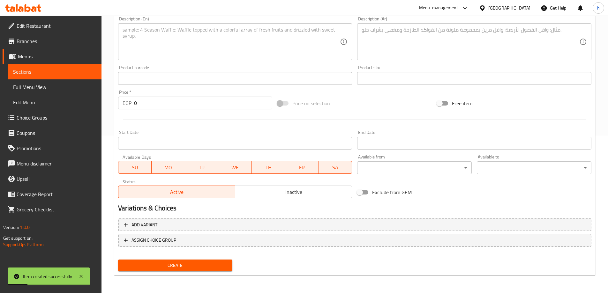
click at [56, 71] on span "Sections" at bounding box center [54, 72] width 83 height 8
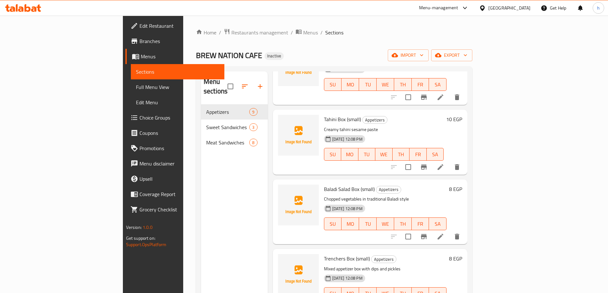
scroll to position [89, 0]
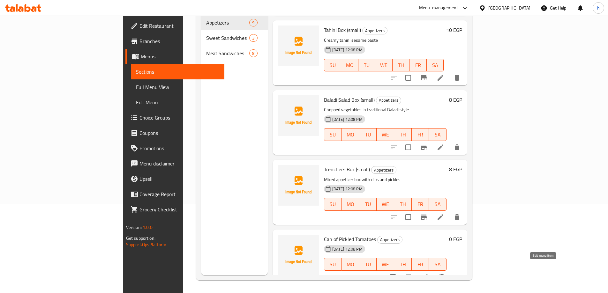
click at [429, 274] on icon at bounding box center [425, 278] width 8 height 8
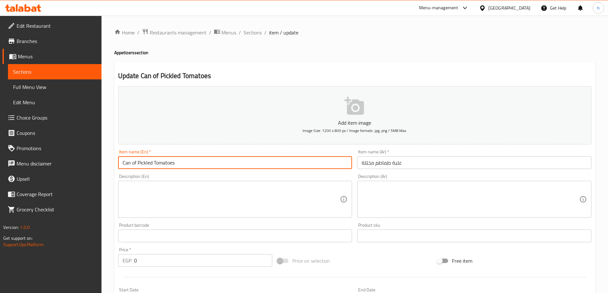
drag, startPoint x: 137, startPoint y: 162, endPoint x: 93, endPoint y: 163, distance: 43.4
click at [94, 163] on div "Edit Restaurant Branches Menus Sections Full Menu View Edit Menu Choice Groups …" at bounding box center [304, 231] width 608 height 431
click at [198, 164] on input "Pickled Tomatoes" at bounding box center [235, 162] width 234 height 13
type input "Pickled Tomatoes Box"
click at [155, 185] on textarea at bounding box center [232, 199] width 218 height 30
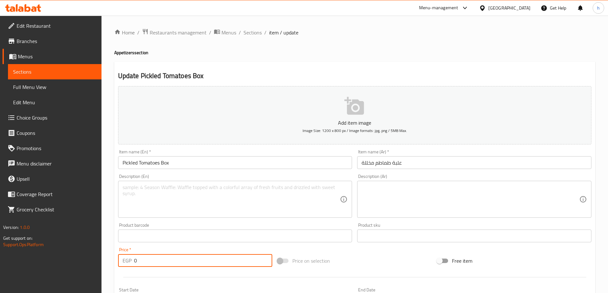
drag, startPoint x: 143, startPoint y: 259, endPoint x: 122, endPoint y: 259, distance: 21.1
click at [122, 259] on div "EGP 0 Price *" at bounding box center [195, 260] width 154 height 13
type input "6"
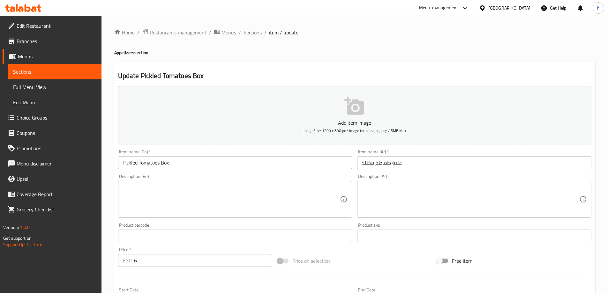
click at [221, 191] on textarea at bounding box center [232, 199] width 218 height 30
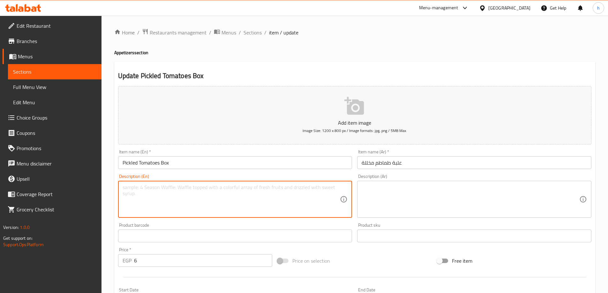
paste textarea "Canned tomatoes pickled in brine"
type textarea "Canned tomatoes pickled in brine"
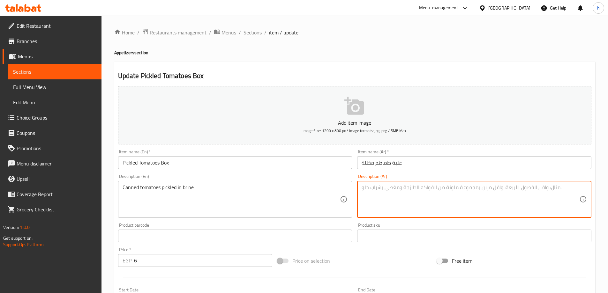
click at [378, 189] on textarea at bounding box center [471, 199] width 218 height 30
paste textarea "طماطم معلبة مخللة في محلول ملحي"
type textarea "طماطم معلبة مخللة في محلول ملحي"
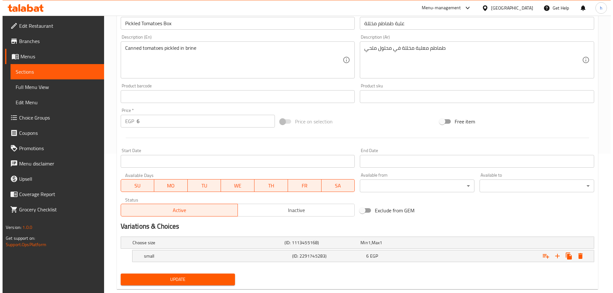
scroll to position [154, 0]
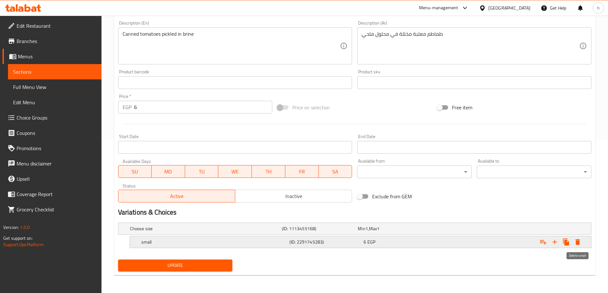
click at [577, 242] on icon "Expand" at bounding box center [577, 242] width 4 height 6
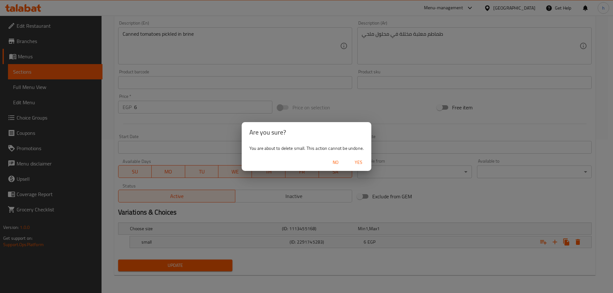
click at [358, 162] on span "Yes" at bounding box center [358, 163] width 15 height 8
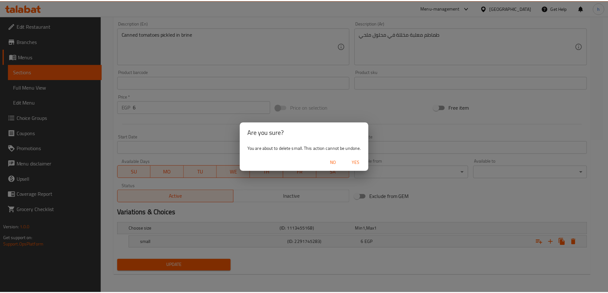
scroll to position [151, 0]
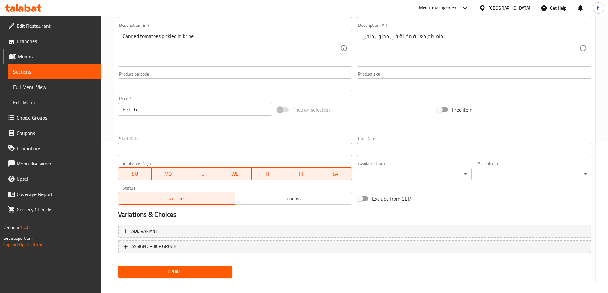
click at [198, 272] on span "Update" at bounding box center [175, 272] width 104 height 8
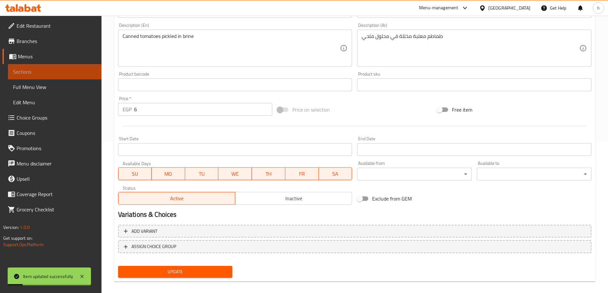
click at [71, 66] on link "Sections" at bounding box center [55, 71] width 94 height 15
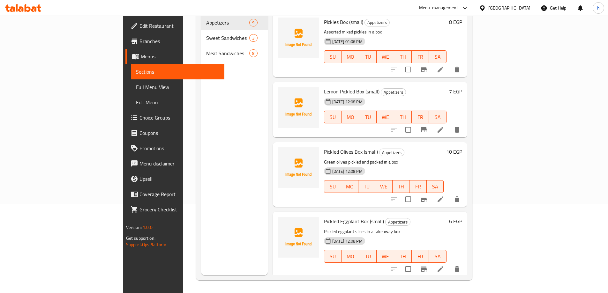
click at [201, 148] on div "Menu sections Appetizers 9 Sweet Sandwiches 3 Meat Sandwiches 8" at bounding box center [234, 128] width 67 height 293
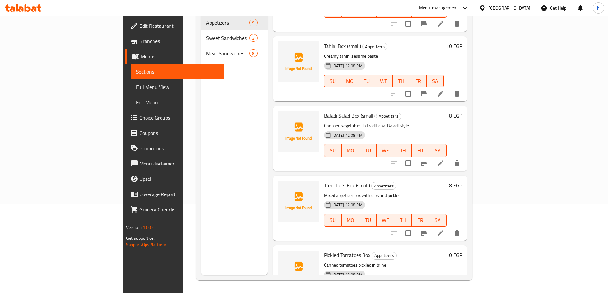
scroll to position [341, 0]
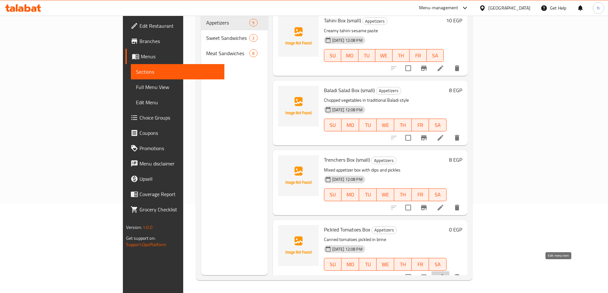
click at [444, 274] on icon at bounding box center [441, 278] width 8 height 8
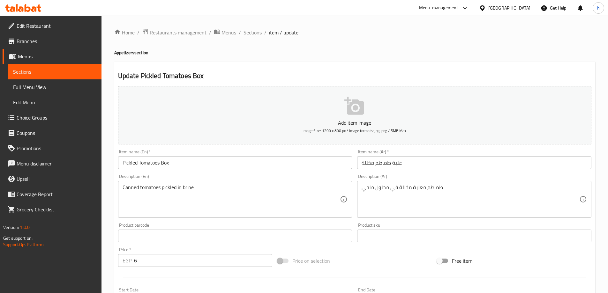
click at [185, 163] on input "Pickled Tomatoes Box" at bounding box center [235, 162] width 234 height 13
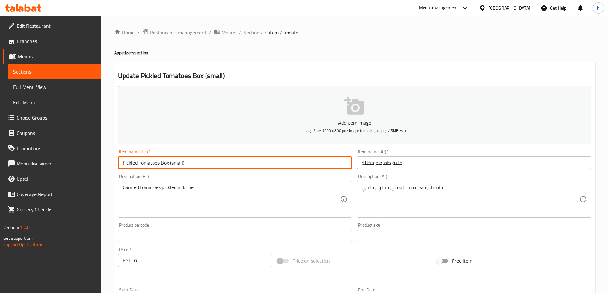
type input "Pickled Tomatoes Box (small)"
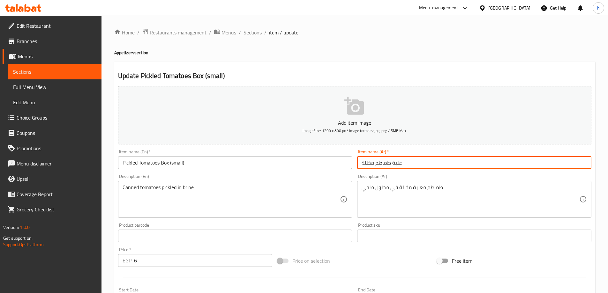
click at [415, 165] on input "علبة طماطم مخللة" at bounding box center [474, 162] width 234 height 13
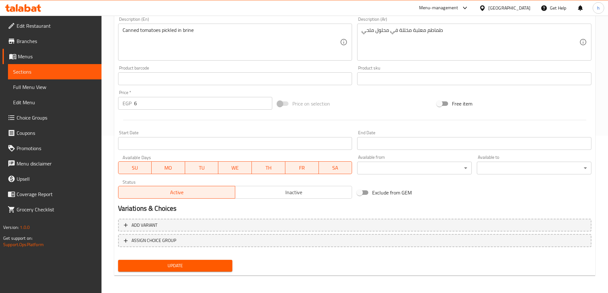
scroll to position [158, 0]
type input "علبة طماطم مخللة (صغير)"
click at [176, 266] on span "Update" at bounding box center [175, 266] width 104 height 8
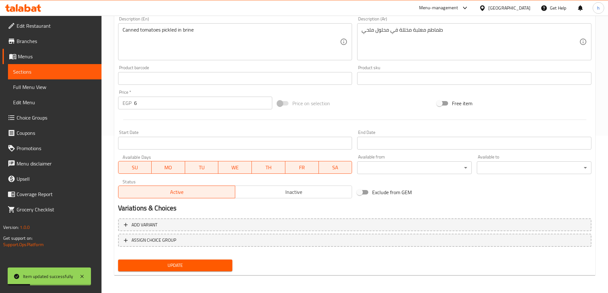
click at [42, 70] on span "Sections" at bounding box center [54, 72] width 83 height 8
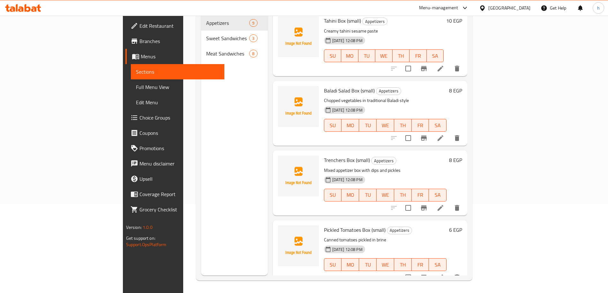
scroll to position [89, 0]
click at [201, 170] on div "Menu sections Appetizers 9 Sweet Sandwiches 3 Meat Sandwiches 8" at bounding box center [234, 128] width 67 height 293
